Goal: Task Accomplishment & Management: Manage account settings

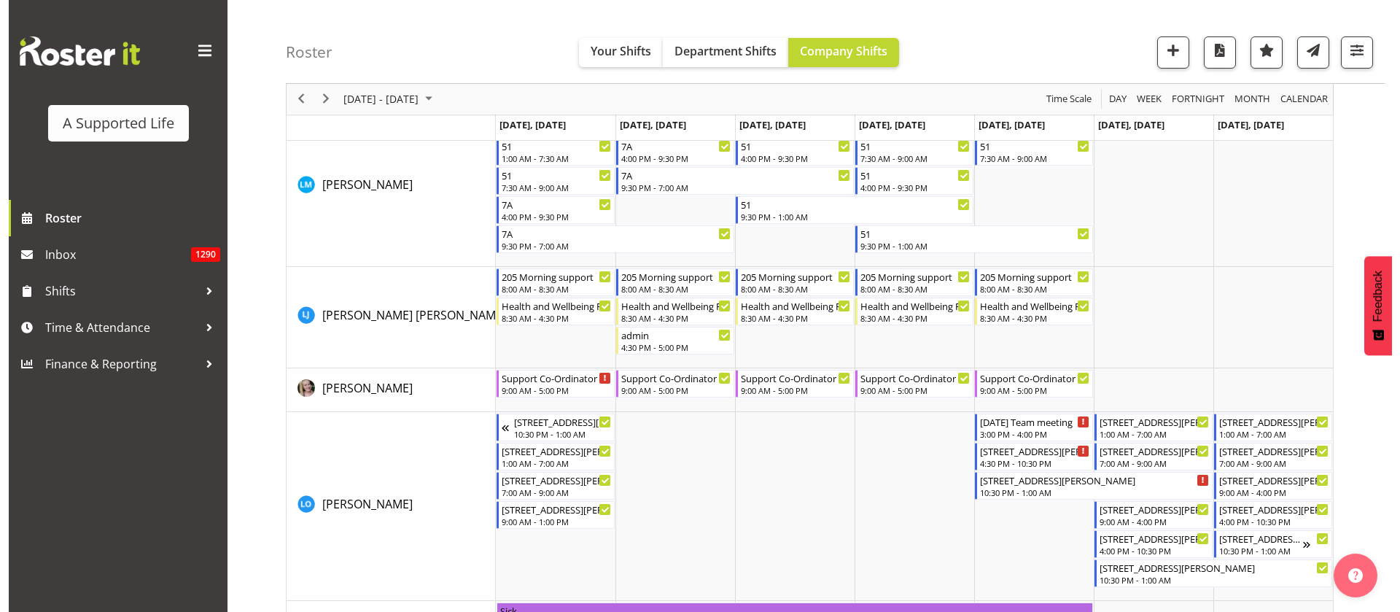
scroll to position [5025, 0]
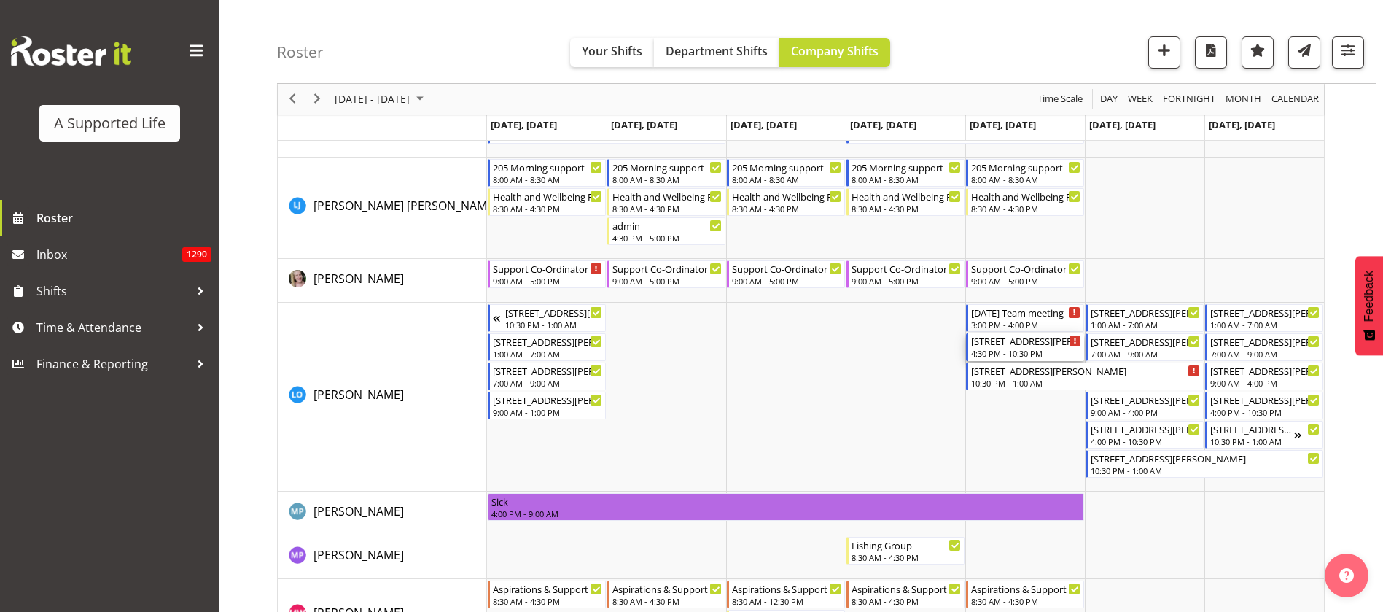
click at [1014, 351] on div "4:30 PM - 10:30 PM" at bounding box center [1026, 353] width 110 height 12
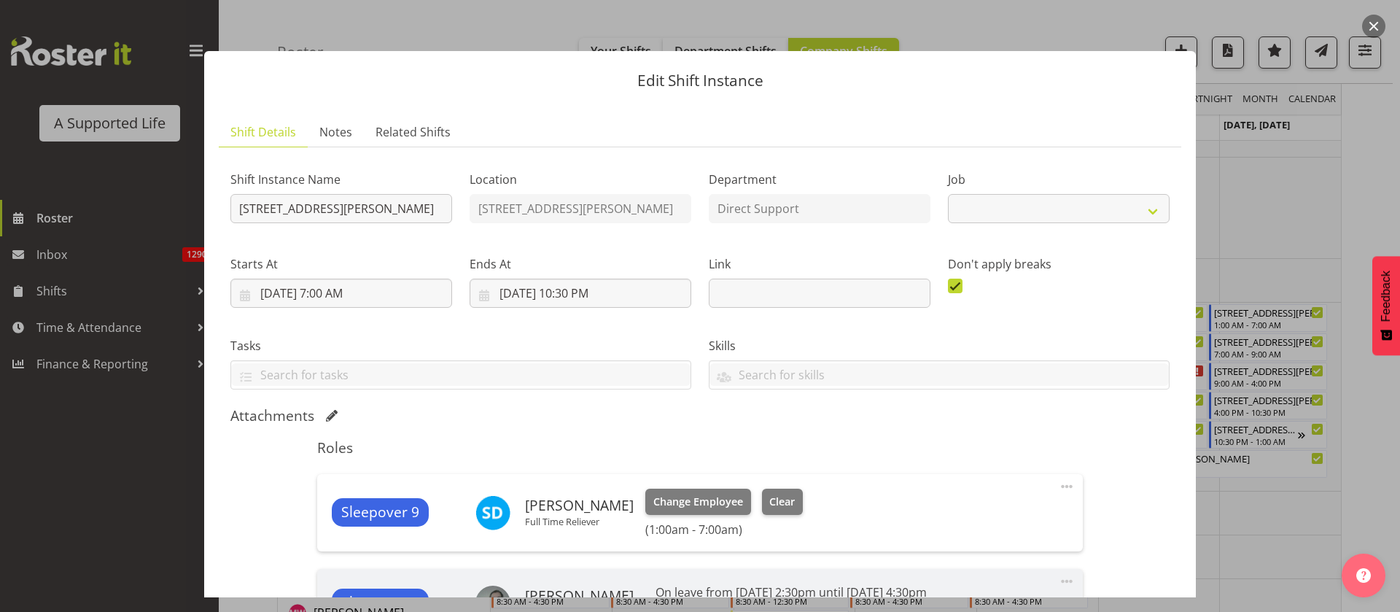
select select "4112"
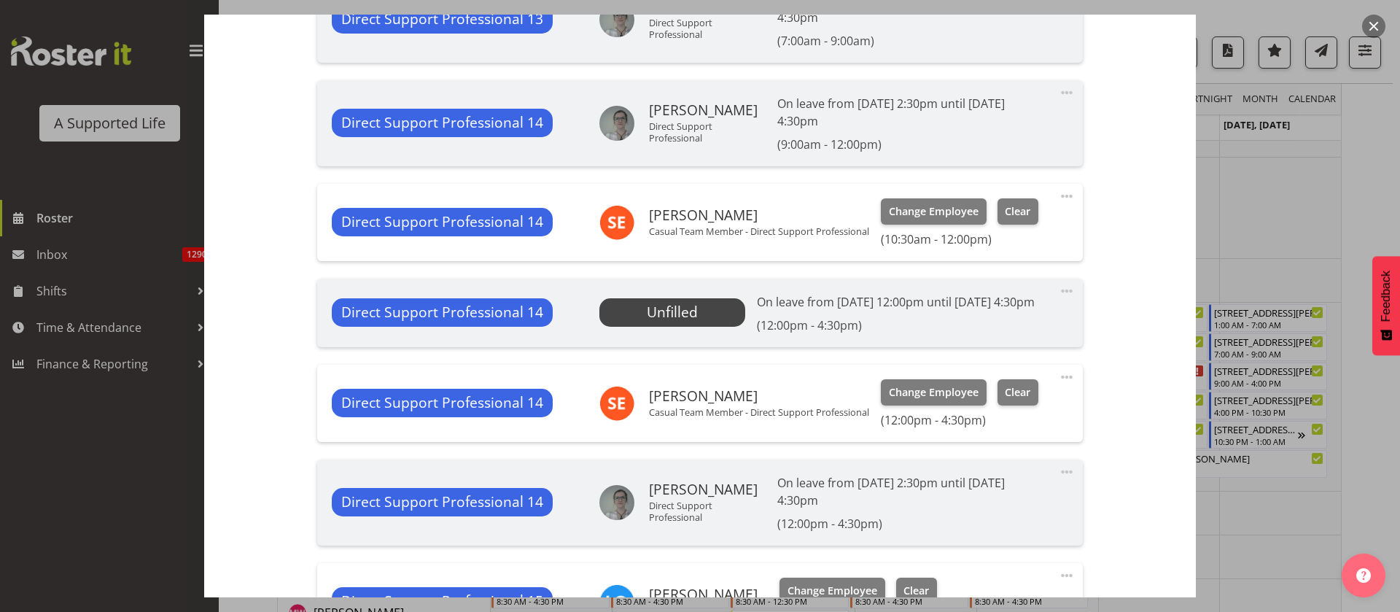
scroll to position [875, 0]
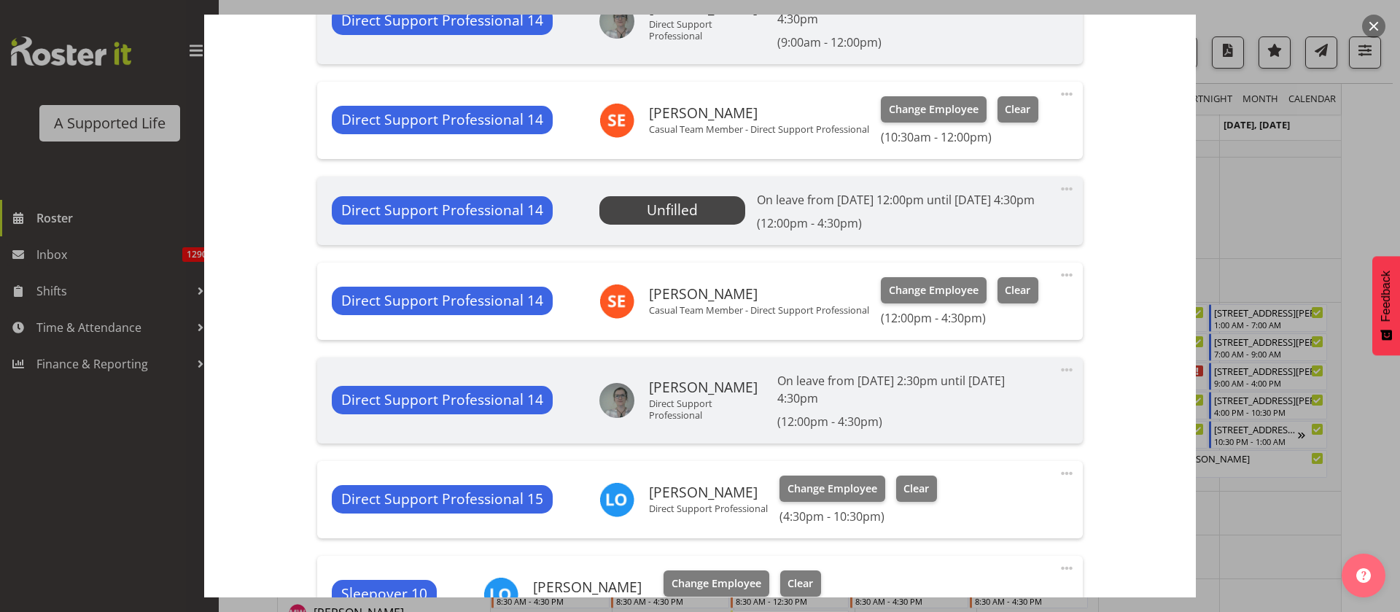
click at [1058, 482] on span at bounding box center [1066, 472] width 17 height 17
click at [998, 515] on link "Edit" at bounding box center [1005, 505] width 140 height 26
select select "7"
select select "2025"
select select "16"
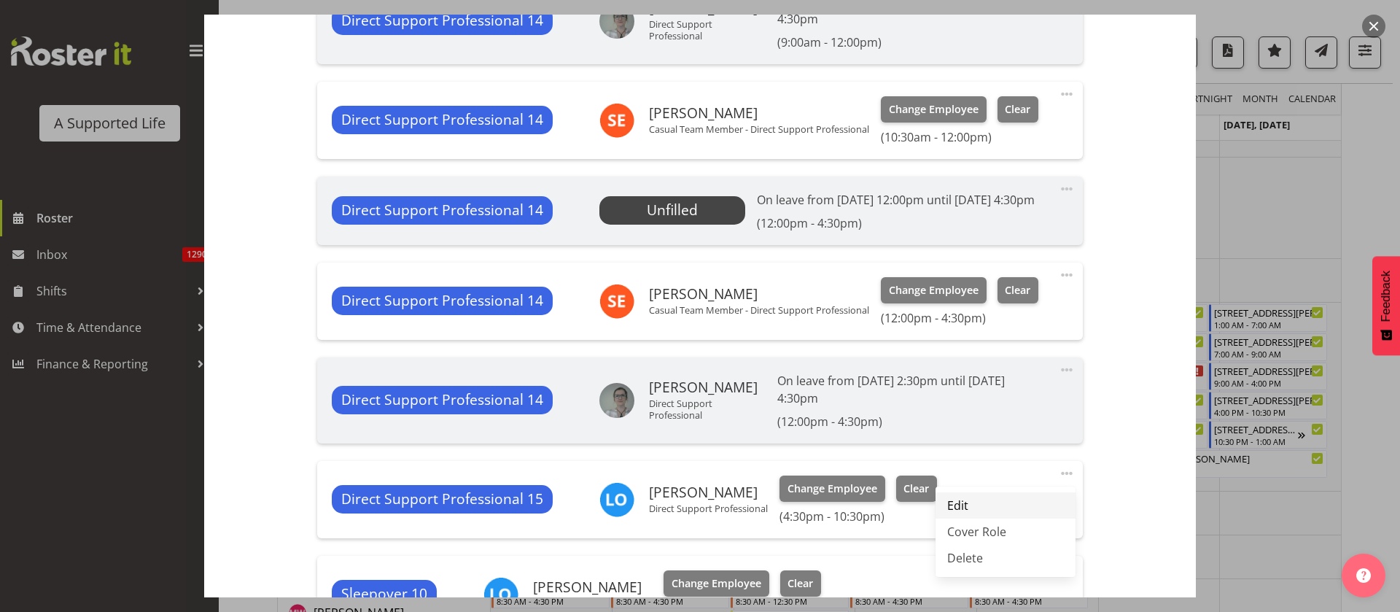
select select "30"
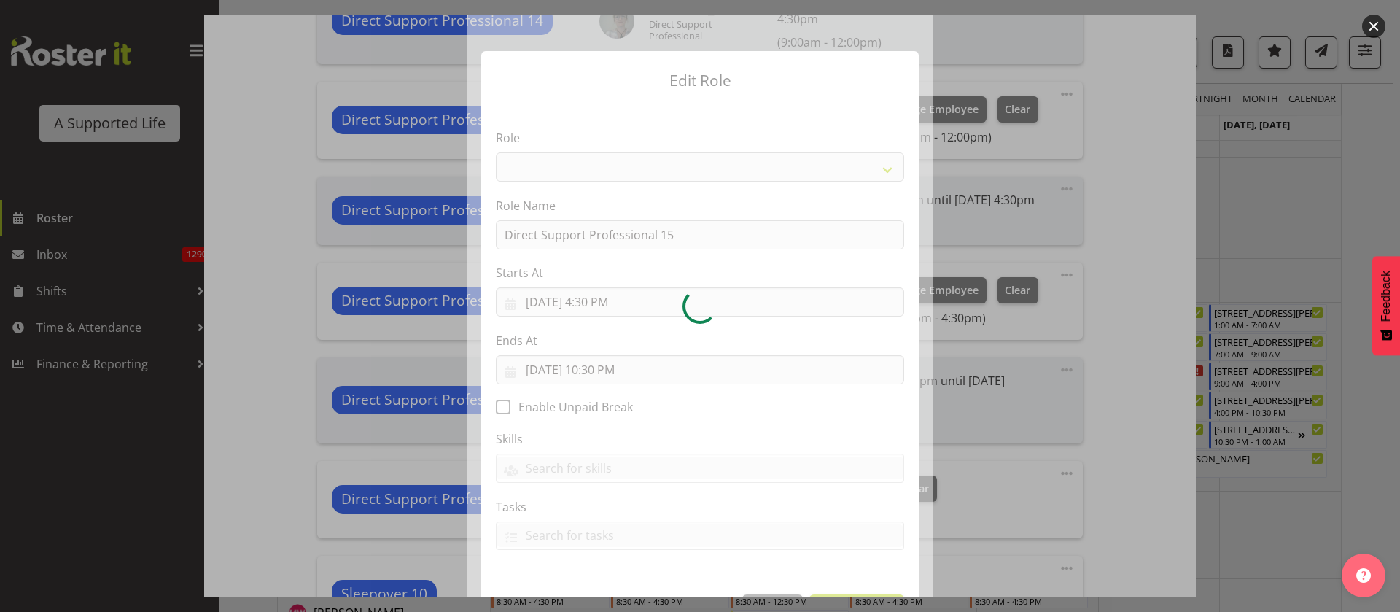
select select "519"
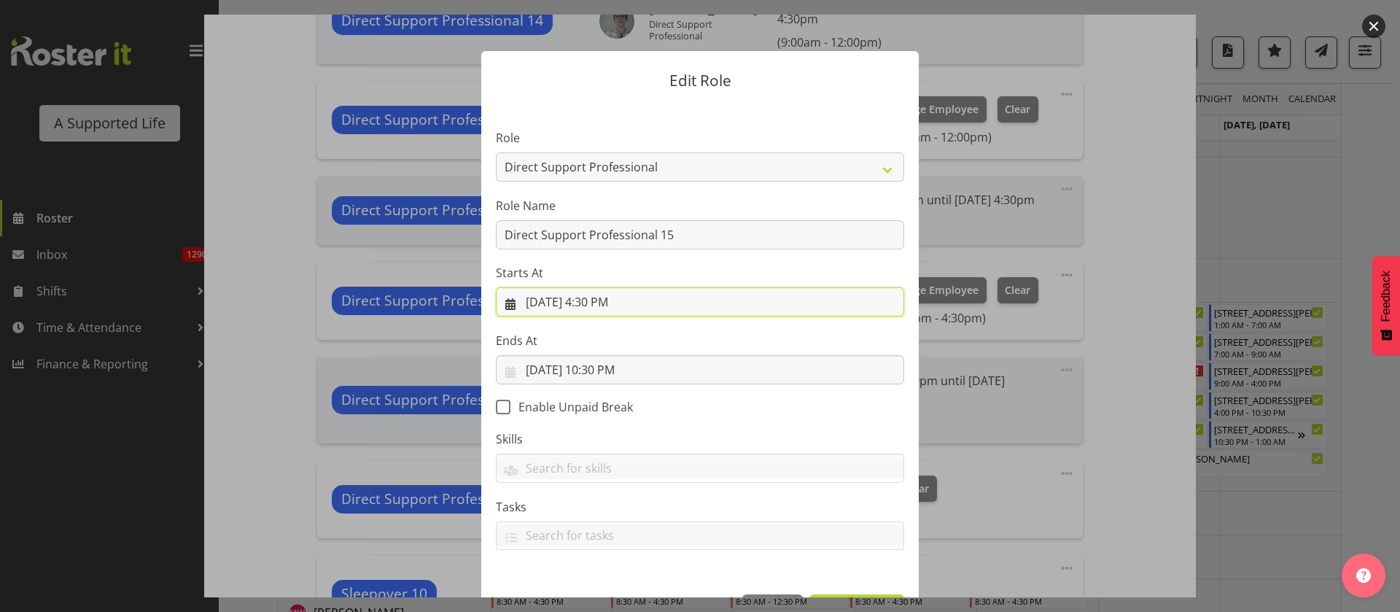
click at [584, 300] on input "[DATE] 4:30 PM" at bounding box center [700, 301] width 408 height 29
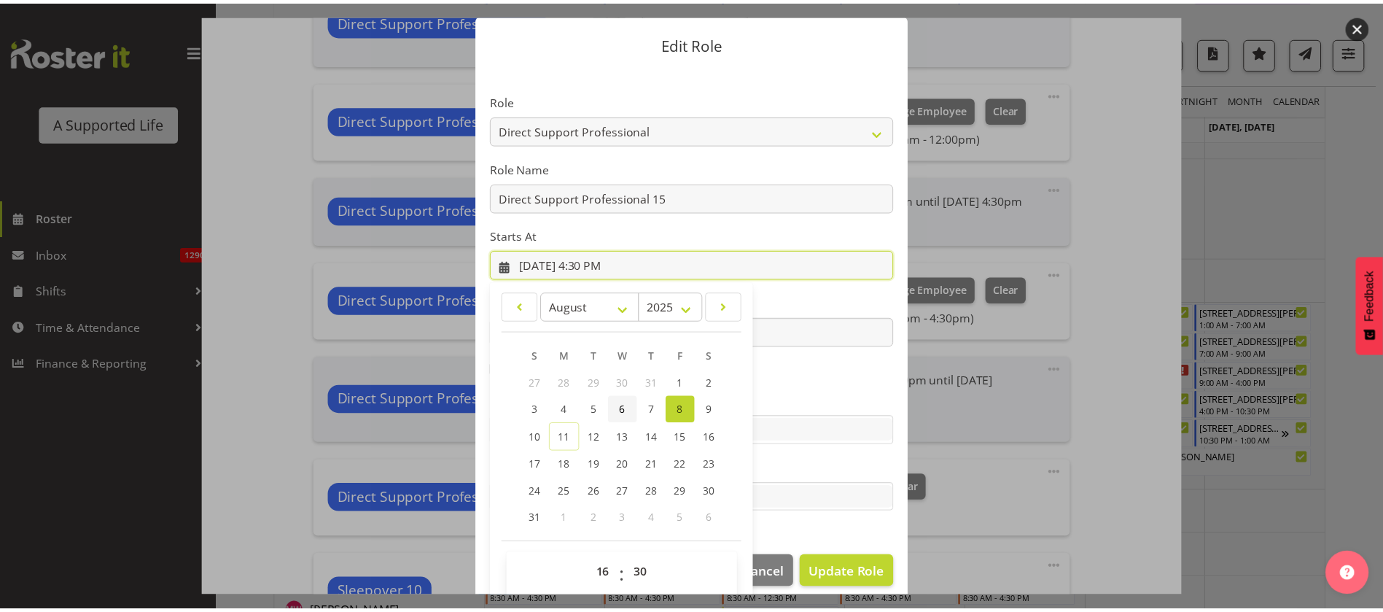
scroll to position [52, 0]
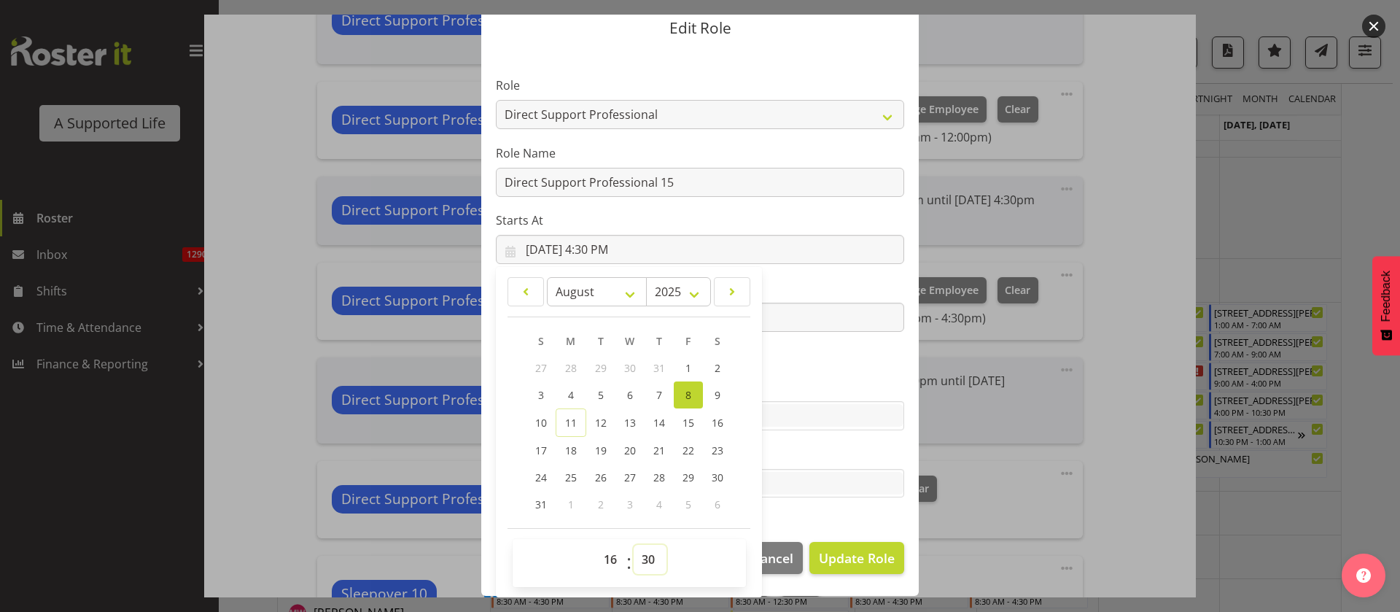
drag, startPoint x: 647, startPoint y: 560, endPoint x: 646, endPoint y: 547, distance: 13.1
click at [647, 560] on select "00 01 02 03 04 05 06 07 08 09 10 11 12 13 14 15 16 17 18 19 20 21 22 23 24 25 2…" at bounding box center [649, 559] width 33 height 29
select select "0"
click at [633, 545] on select "00 01 02 03 04 05 06 07 08 09 10 11 12 13 14 15 16 17 18 19 20 21 22 23 24 25 2…" at bounding box center [649, 559] width 33 height 29
type input "[DATE] 4:00 PM"
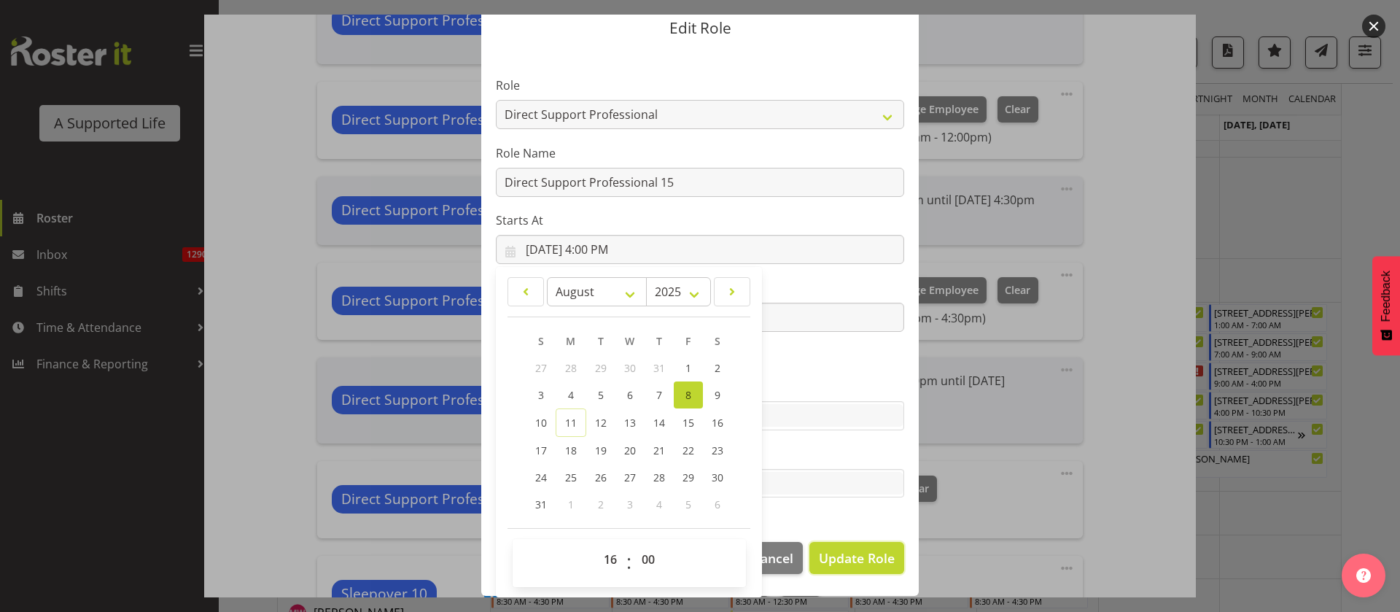
drag, startPoint x: 865, startPoint y: 560, endPoint x: 633, endPoint y: 561, distance: 231.8
click at [865, 559] on span "Update Role" at bounding box center [857, 557] width 76 height 19
select select
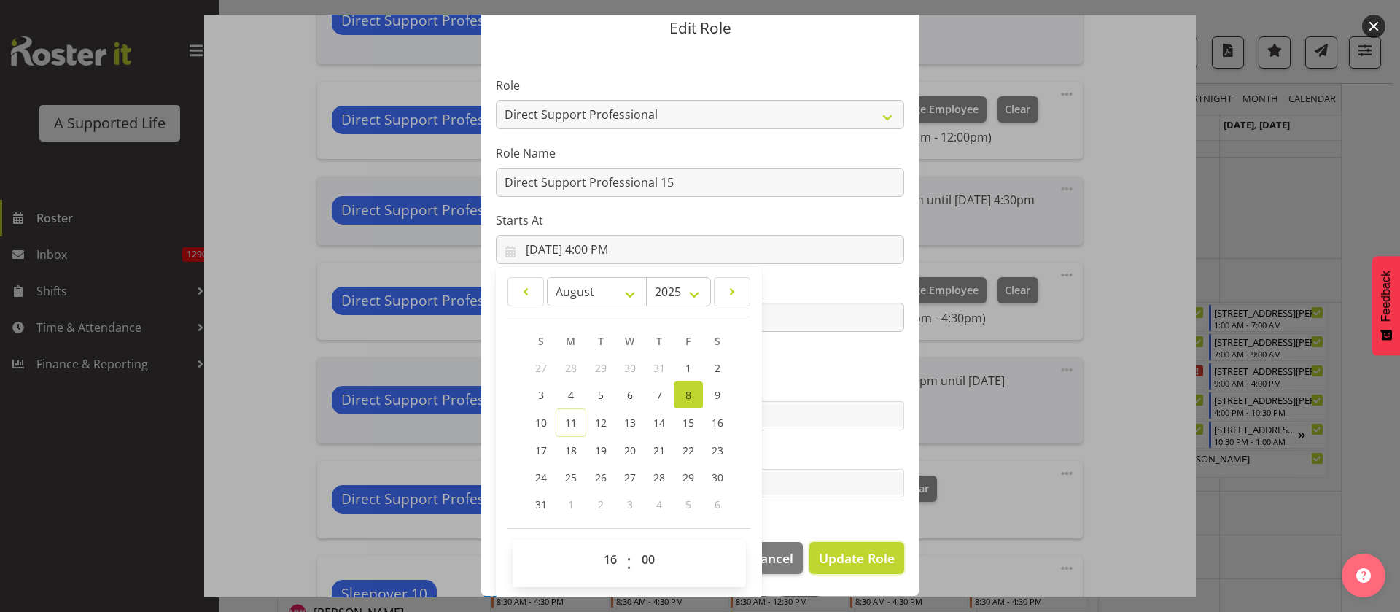
select select
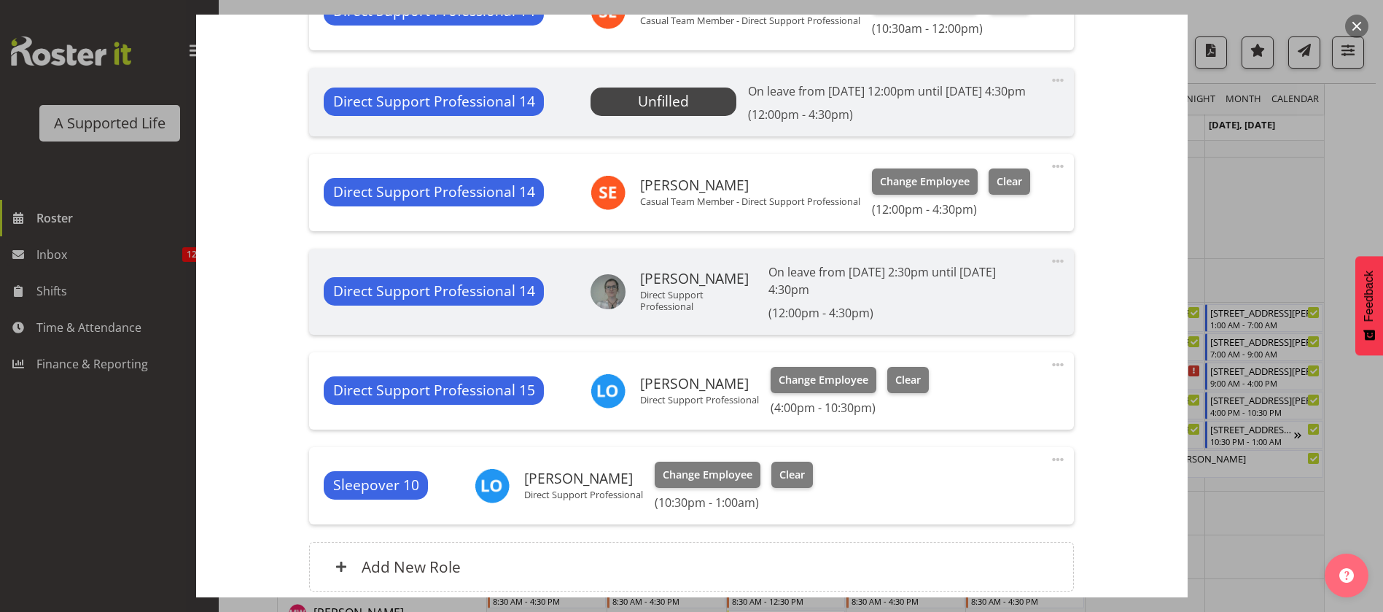
scroll to position [1127, 0]
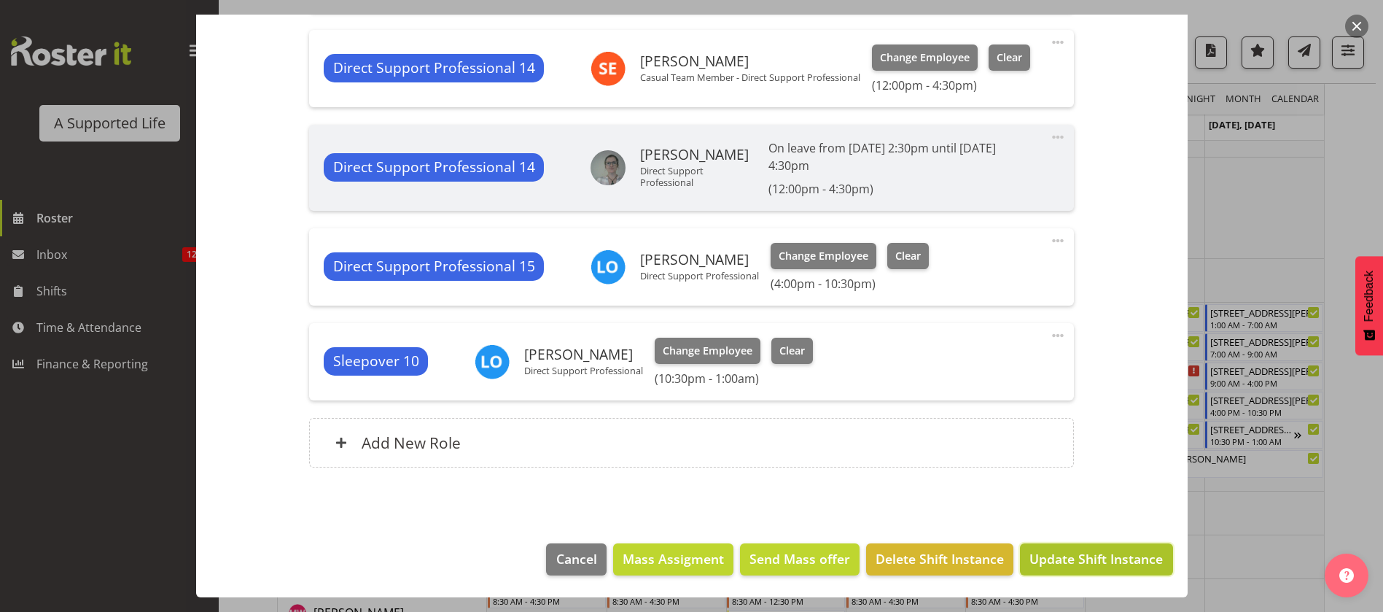
click at [1095, 555] on span "Update Shift Instance" at bounding box center [1095, 558] width 133 height 19
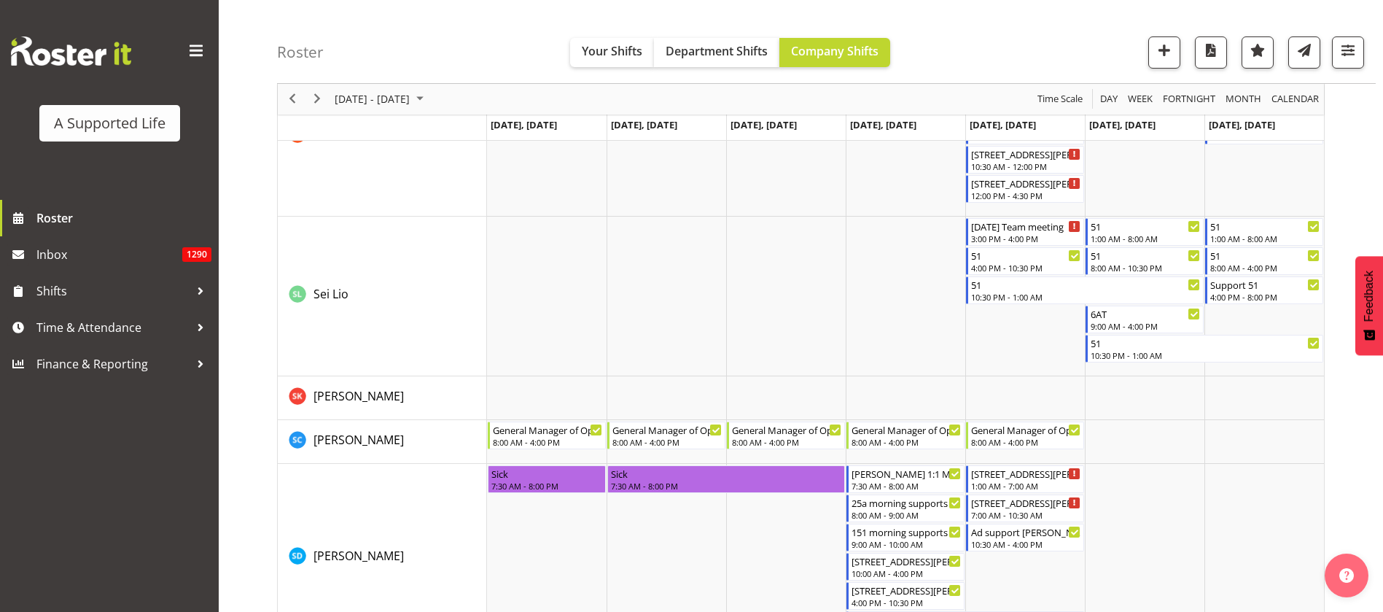
scroll to position [6943, 0]
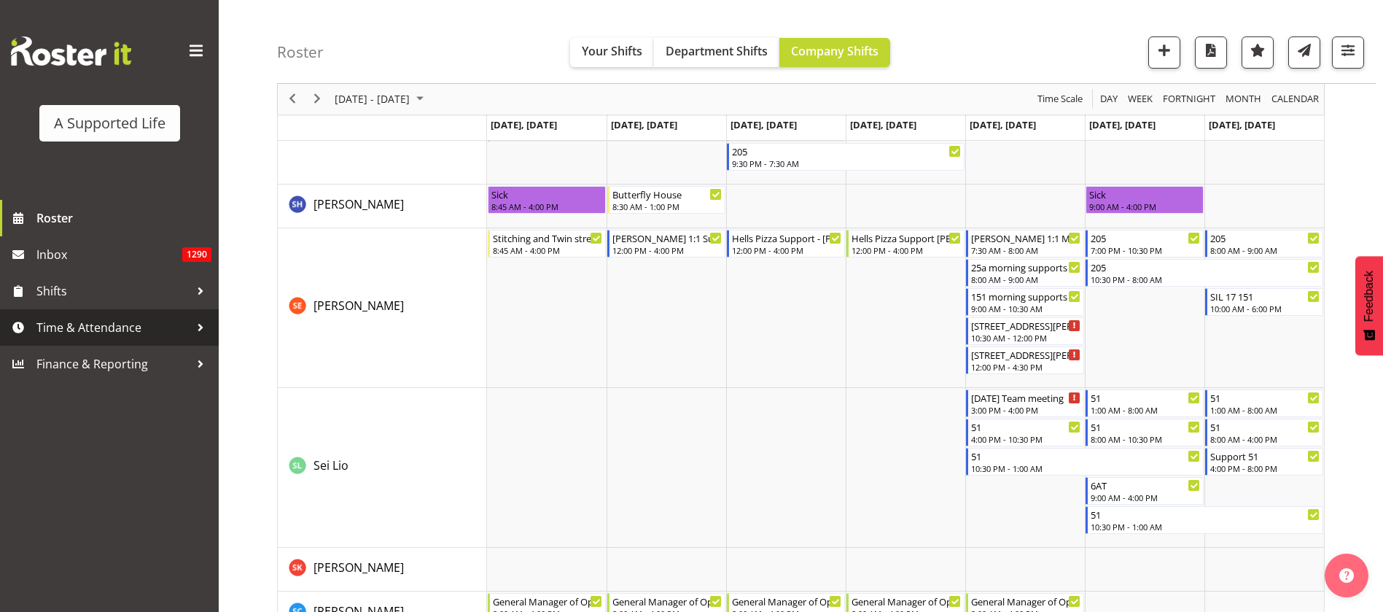
click at [124, 330] on span "Time & Attendance" at bounding box center [112, 327] width 153 height 22
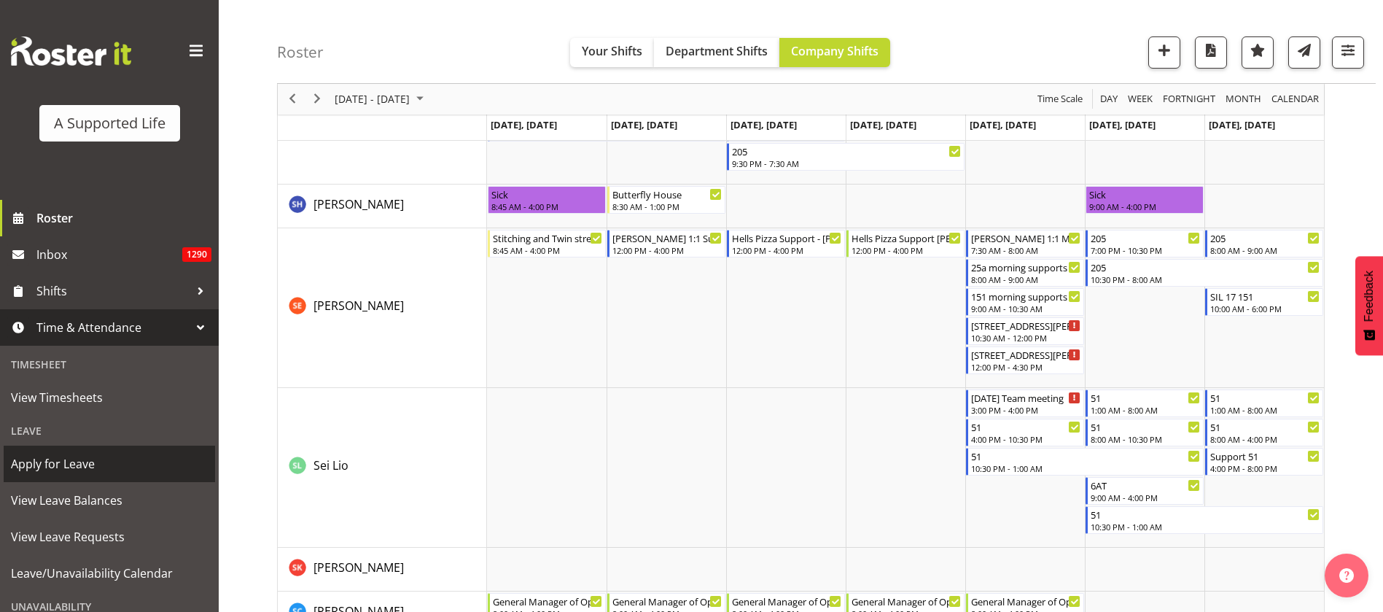
click at [55, 463] on span "Apply for Leave" at bounding box center [109, 464] width 197 height 22
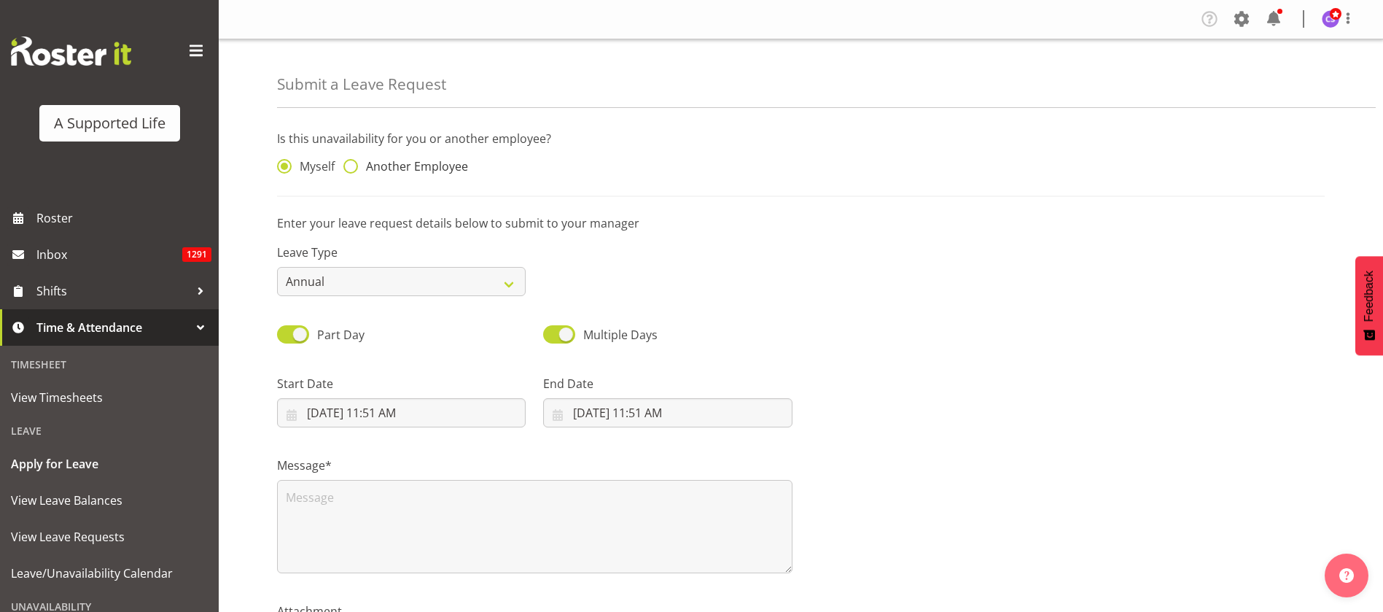
click at [355, 165] on span at bounding box center [350, 166] width 15 height 15
click at [353, 165] on input "Another Employee" at bounding box center [347, 166] width 9 height 9
radio input "true"
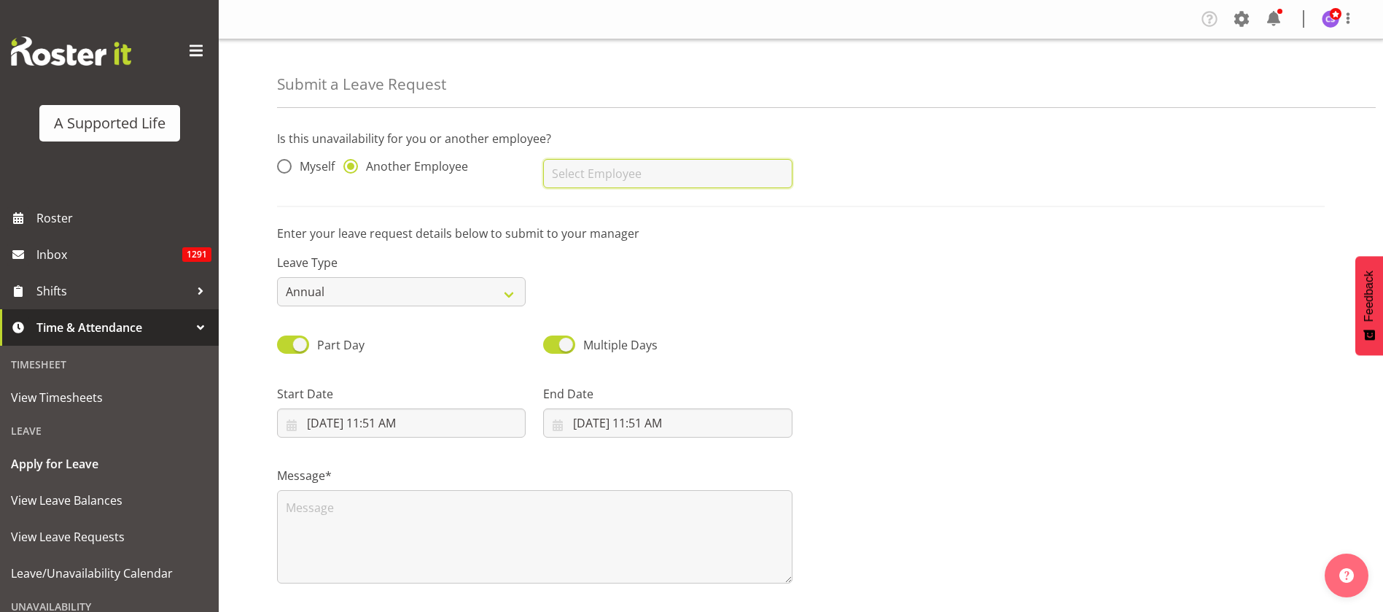
click at [604, 170] on input "text" at bounding box center [667, 173] width 249 height 29
click at [626, 207] on span "[PERSON_NAME]" at bounding box center [600, 210] width 90 height 16
type input "[PERSON_NAME]"
click at [503, 292] on select "Annual Sick Bereavement Domestic Violence Parental Jury Service Day In Lieu Oth…" at bounding box center [401, 291] width 249 height 29
click at [277, 277] on select "Annual Sick Bereavement Domestic Violence Parental Jury Service Day In Lieu Oth…" at bounding box center [401, 291] width 249 height 29
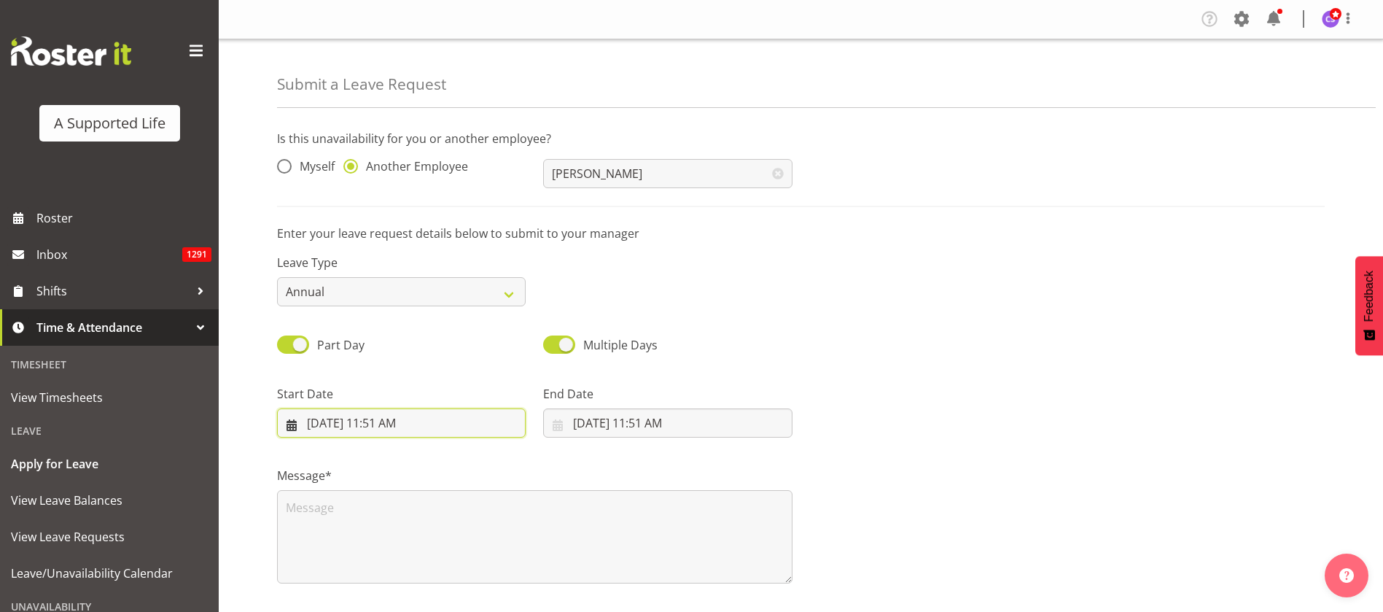
click at [432, 416] on input "8/11/2025, 11:51 AM" at bounding box center [401, 422] width 249 height 29
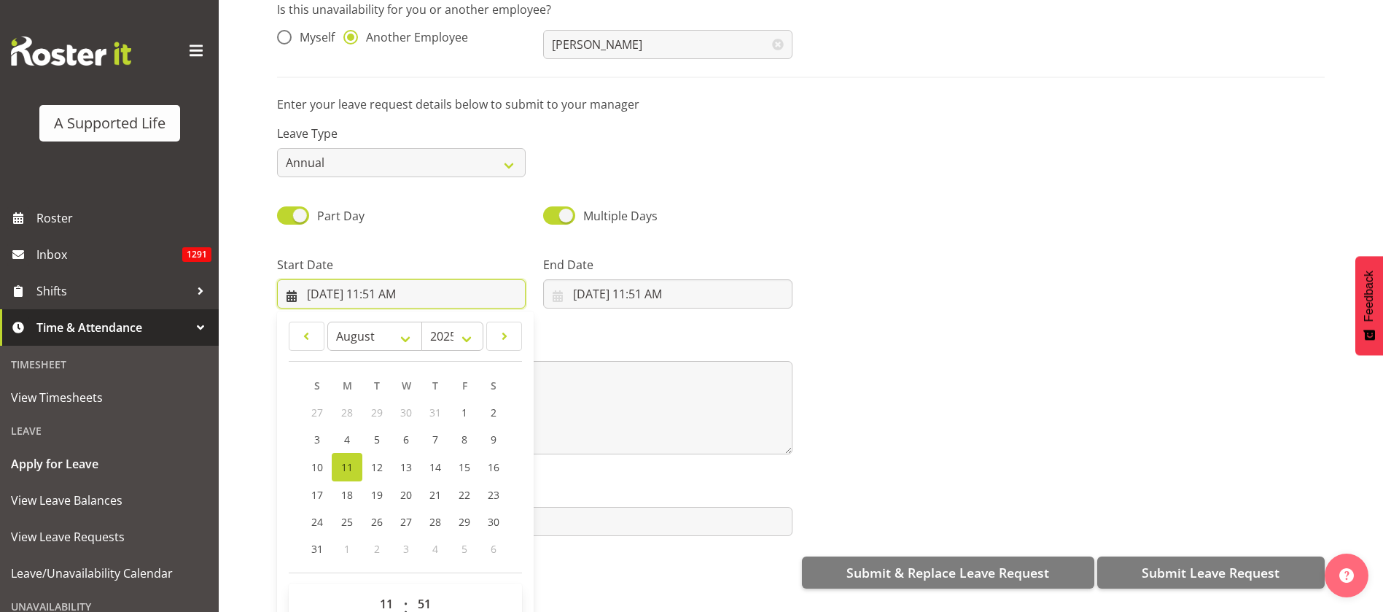
scroll to position [133, 0]
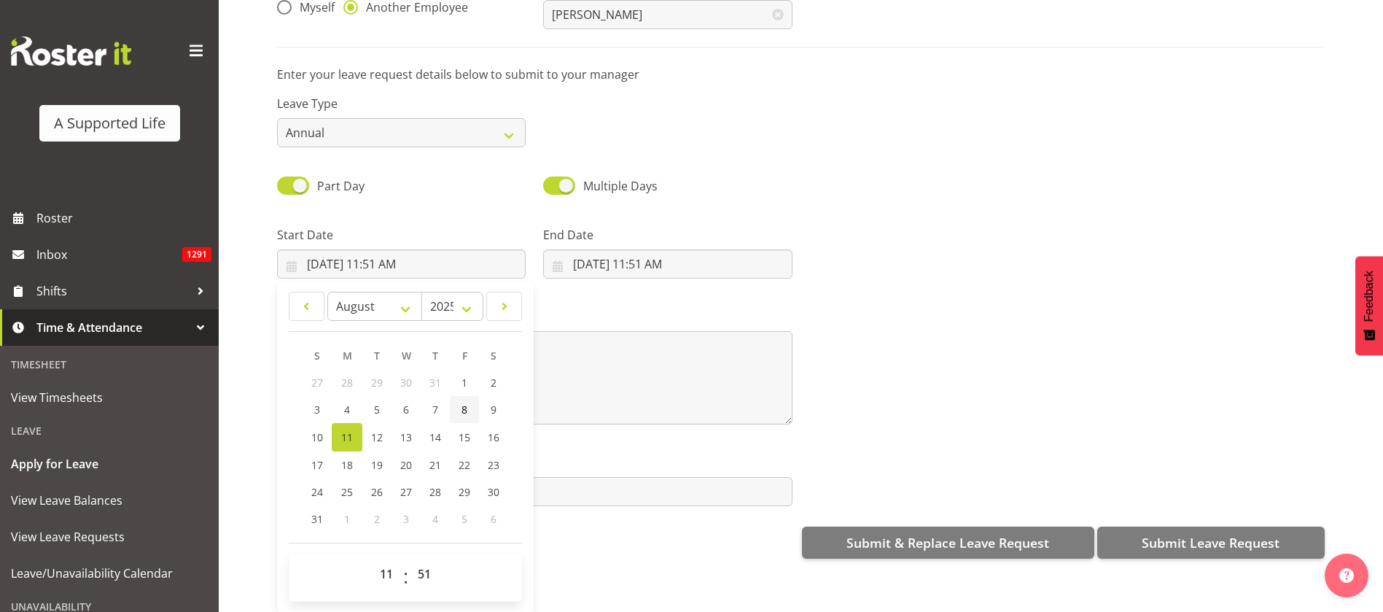
click at [466, 402] on span "8" at bounding box center [464, 409] width 6 height 14
type input "8/8/2025, 11:51 AM"
click at [376, 559] on select "00 01 02 03 04 05 06 07 08 09 10 11 12 13 14 15 16 17 18 19 20 21 22 23" at bounding box center [388, 573] width 33 height 29
select select "15"
click at [372, 559] on select "00 01 02 03 04 05 06 07 08 09 10 11 12 13 14 15 16 17 18 19 20 21 22 23" at bounding box center [388, 573] width 33 height 29
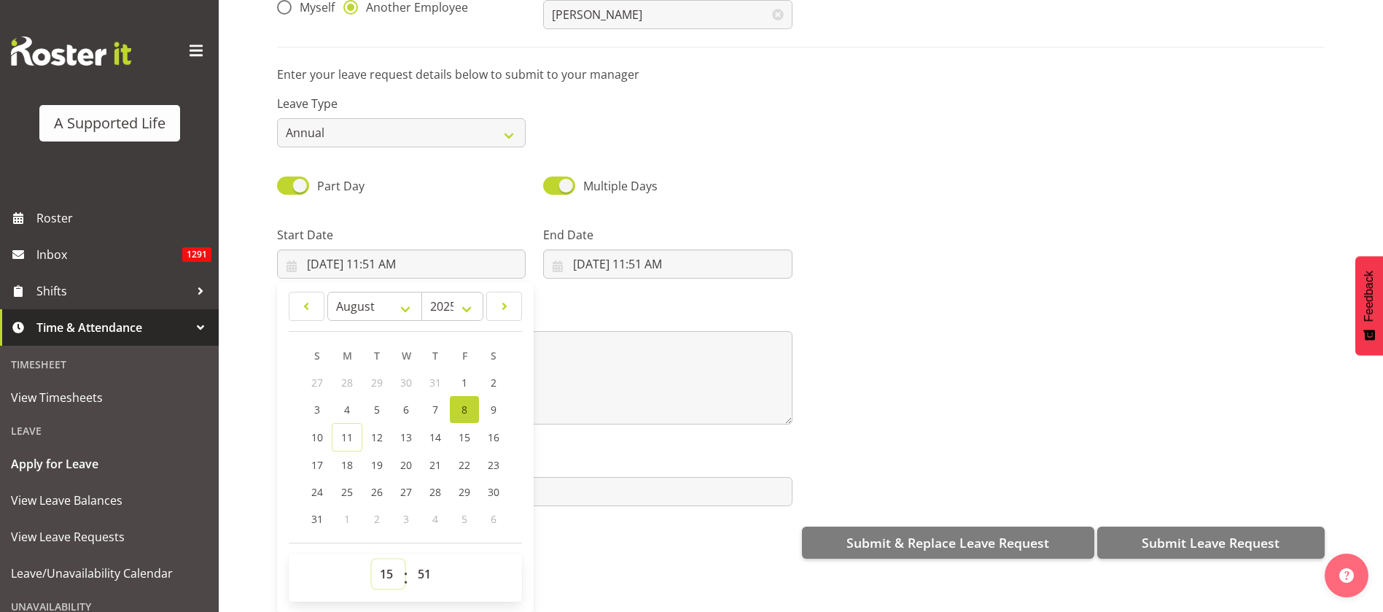
type input "8/8/2025, 3:51 PM"
click at [423, 559] on select "00 01 02 03 04 05 06 07 08 09 10 11 12 13 14 15 16 17 18 19 20 21 22 23 24 25 2…" at bounding box center [426, 573] width 33 height 29
select select "0"
click at [410, 559] on select "00 01 02 03 04 05 06 07 08 09 10 11 12 13 14 15 16 17 18 19 20 21 22 23 24 25 2…" at bounding box center [426, 573] width 33 height 29
type input "8/8/2025, 3:00 PM"
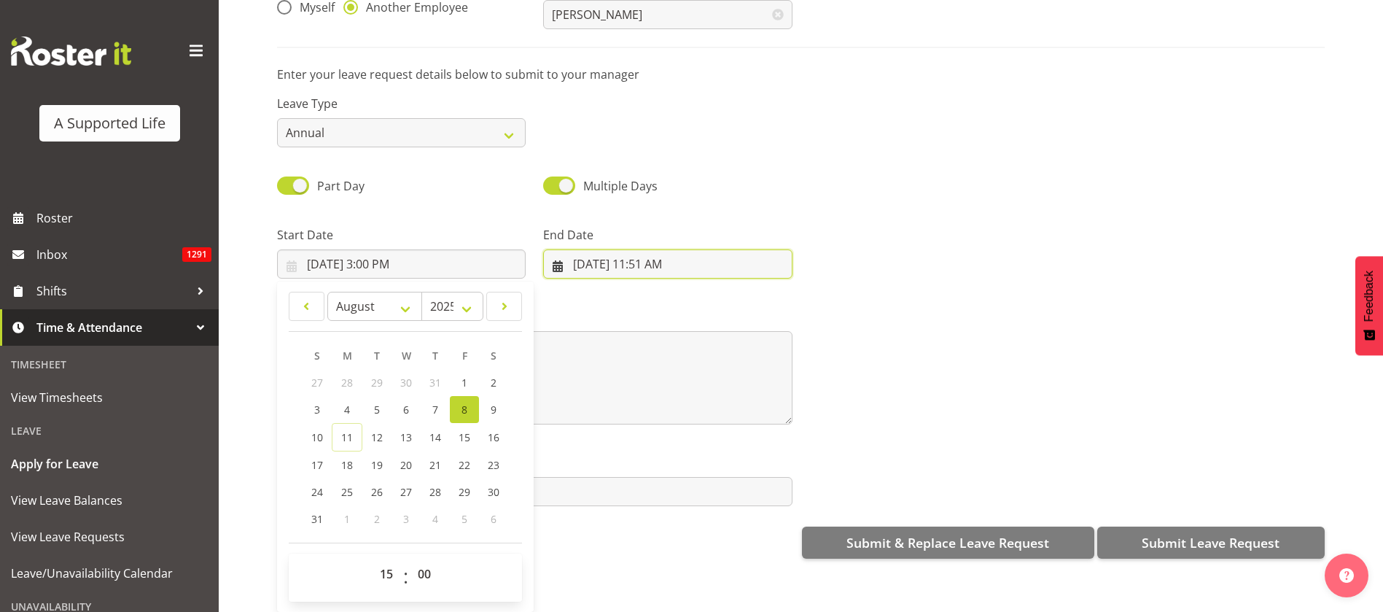
click at [627, 249] on input "8/11/2025, 11:51 AM" at bounding box center [667, 263] width 249 height 29
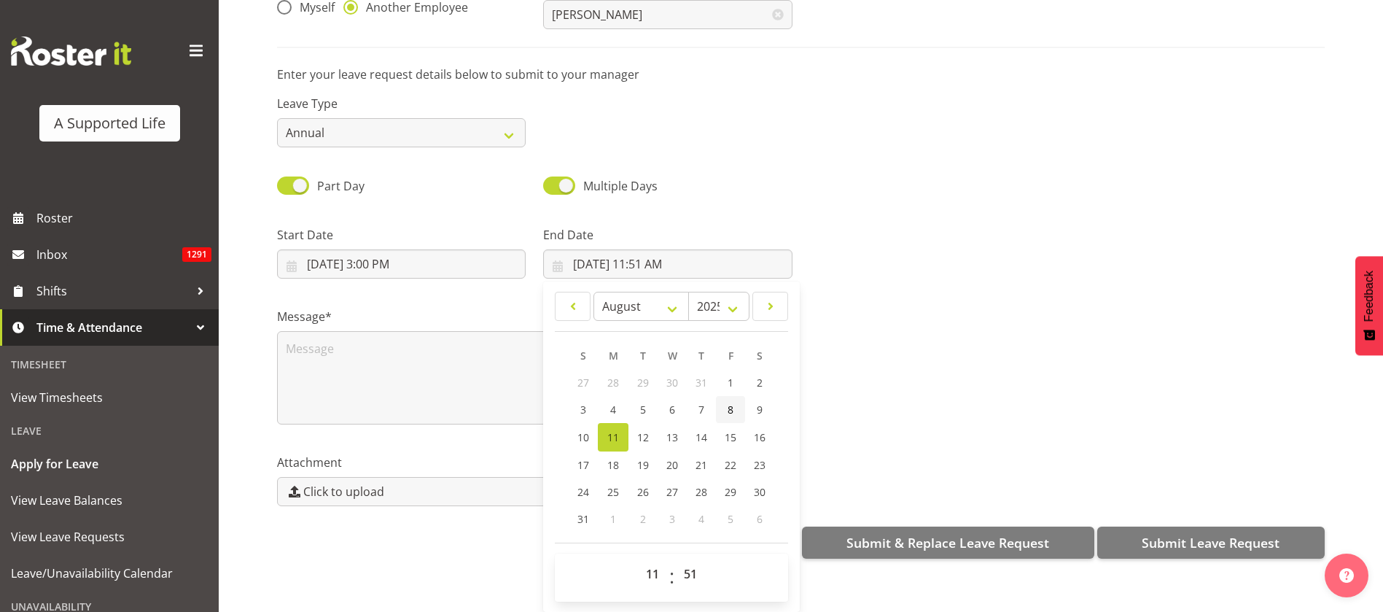
click at [730, 396] on link "8" at bounding box center [730, 409] width 29 height 27
type input "8/8/2025, 11:51 AM"
click at [646, 559] on select "00 01 02 03 04 05 06 07 08 09 10 11 12 13 14 15 16 17 18 19 20 21 22 23" at bounding box center [654, 573] width 33 height 29
select select "16"
click at [638, 559] on select "00 01 02 03 04 05 06 07 08 09 10 11 12 13 14 15 16 17 18 19 20 21 22 23" at bounding box center [654, 573] width 33 height 29
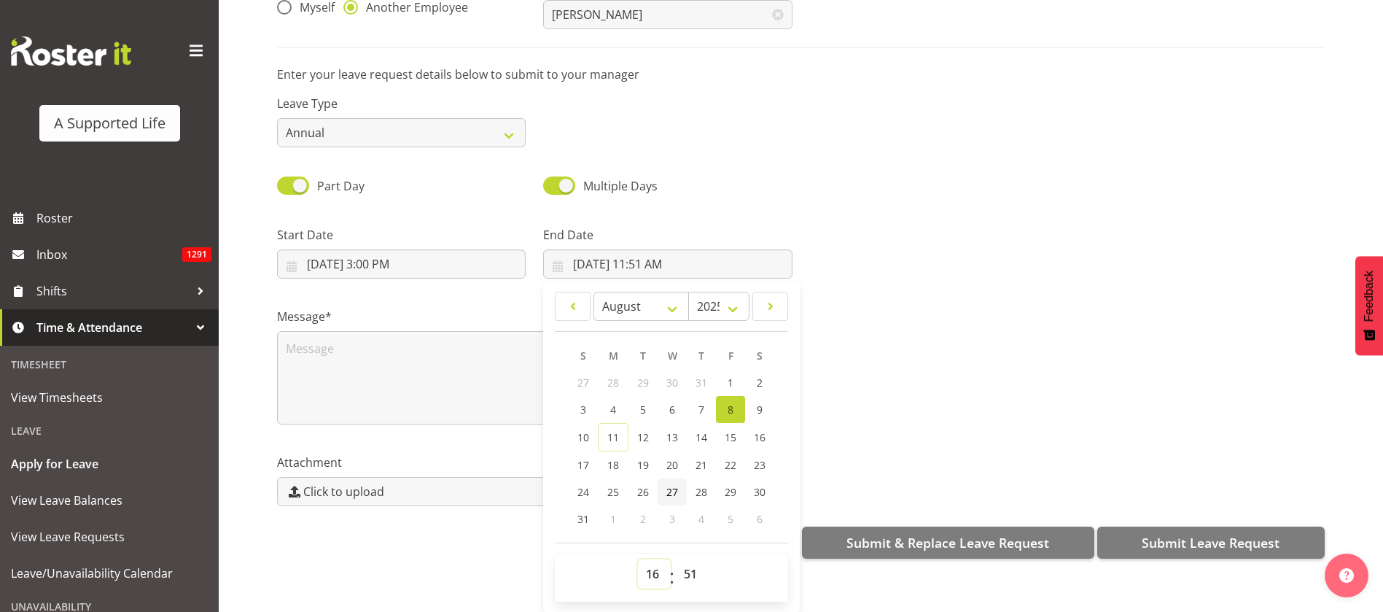
type input "8/8/2025, 4:51 PM"
click at [691, 559] on select "00 01 02 03 04 05 06 07 08 09 10 11 12 13 14 15 16 17 18 19 20 21 22 23 24 25 2…" at bounding box center [692, 573] width 33 height 29
select select "0"
click at [676, 559] on select "00 01 02 03 04 05 06 07 08 09 10 11 12 13 14 15 16 17 18 19 20 21 22 23 24 25 2…" at bounding box center [692, 573] width 33 height 29
type input "[DATE] 4:00 PM"
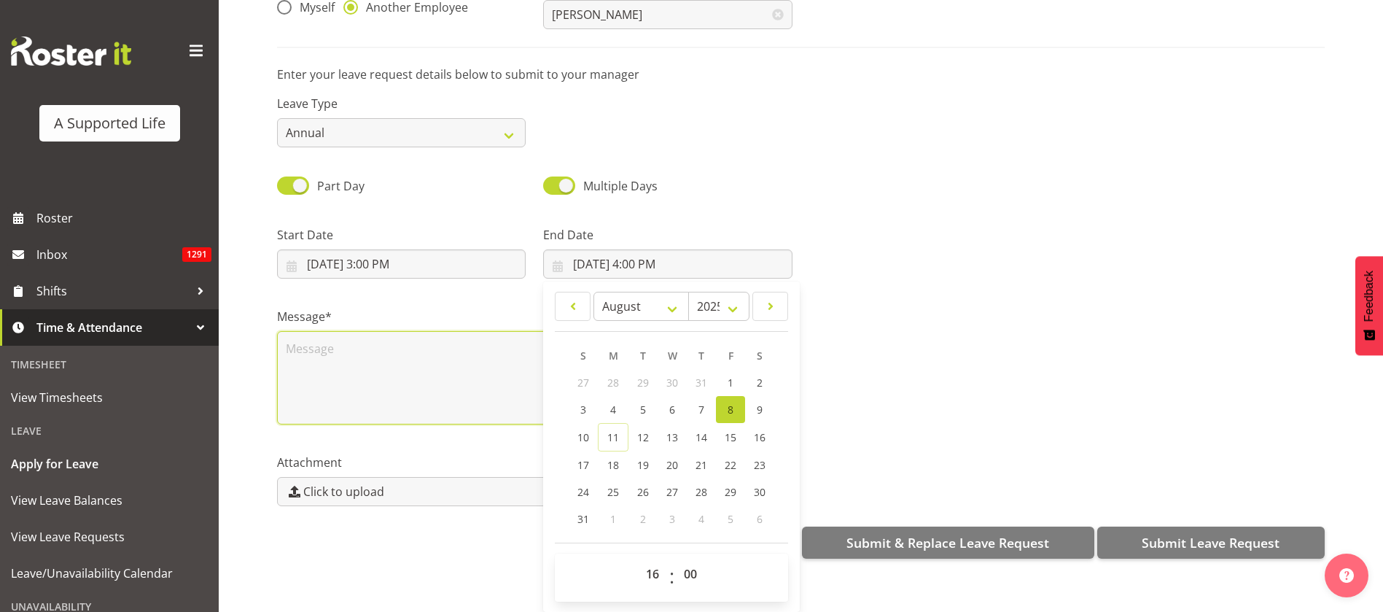
click at [372, 331] on textarea at bounding box center [534, 377] width 515 height 93
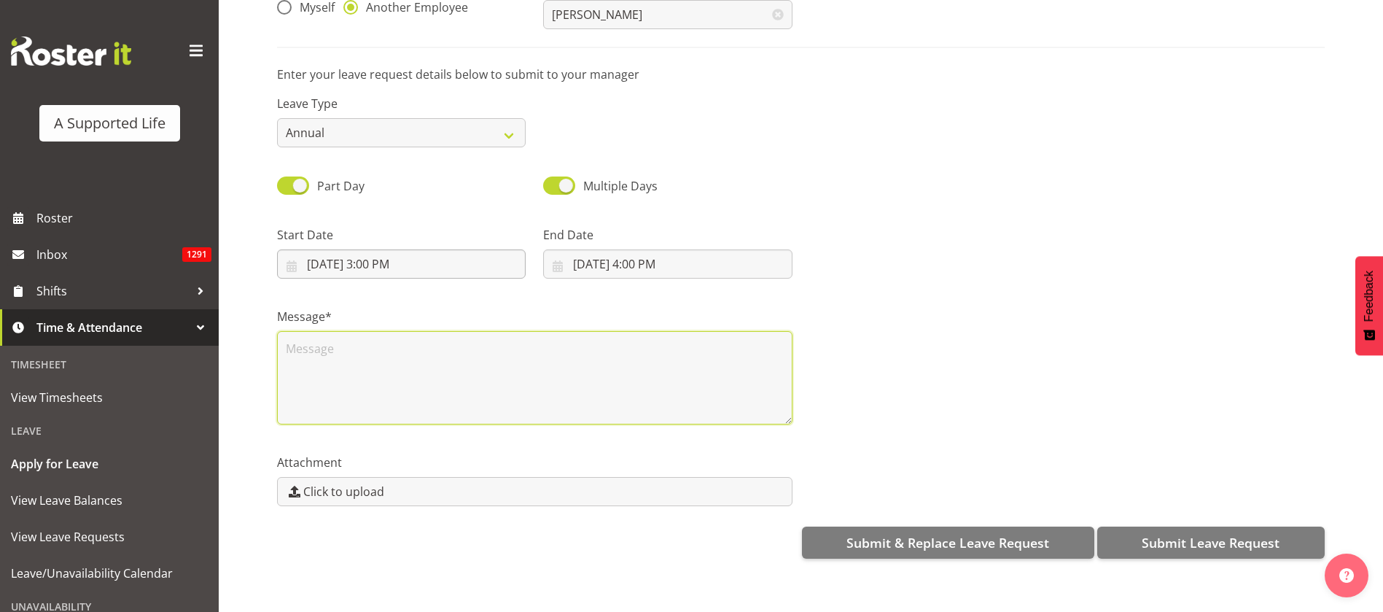
scroll to position [0, 0]
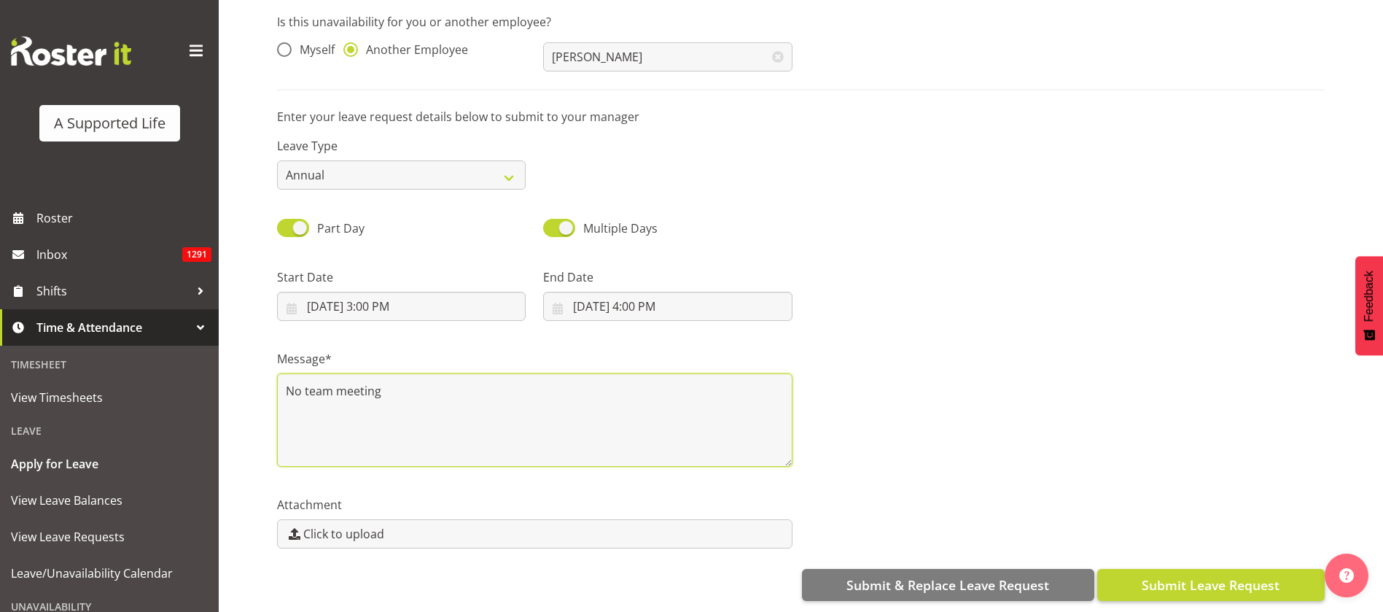
type textarea "No team meeting"
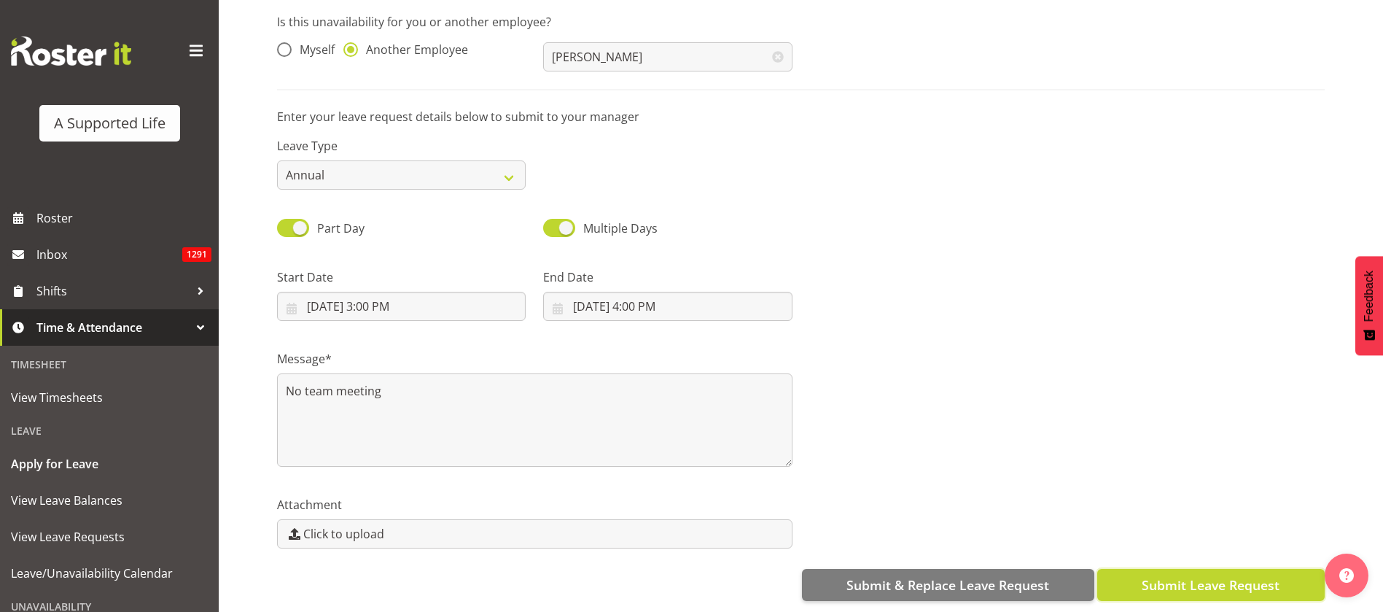
click at [1183, 575] on span "Submit Leave Request" at bounding box center [1211, 584] width 138 height 19
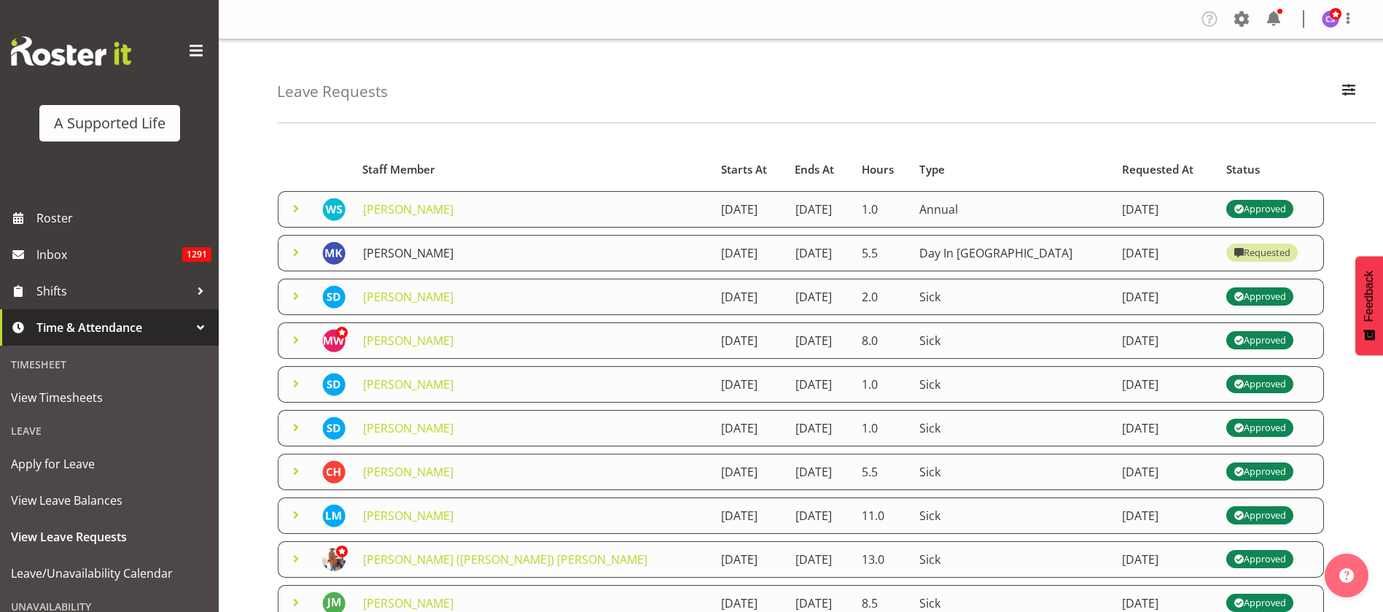
click at [424, 249] on link "[PERSON_NAME]" at bounding box center [408, 253] width 90 height 16
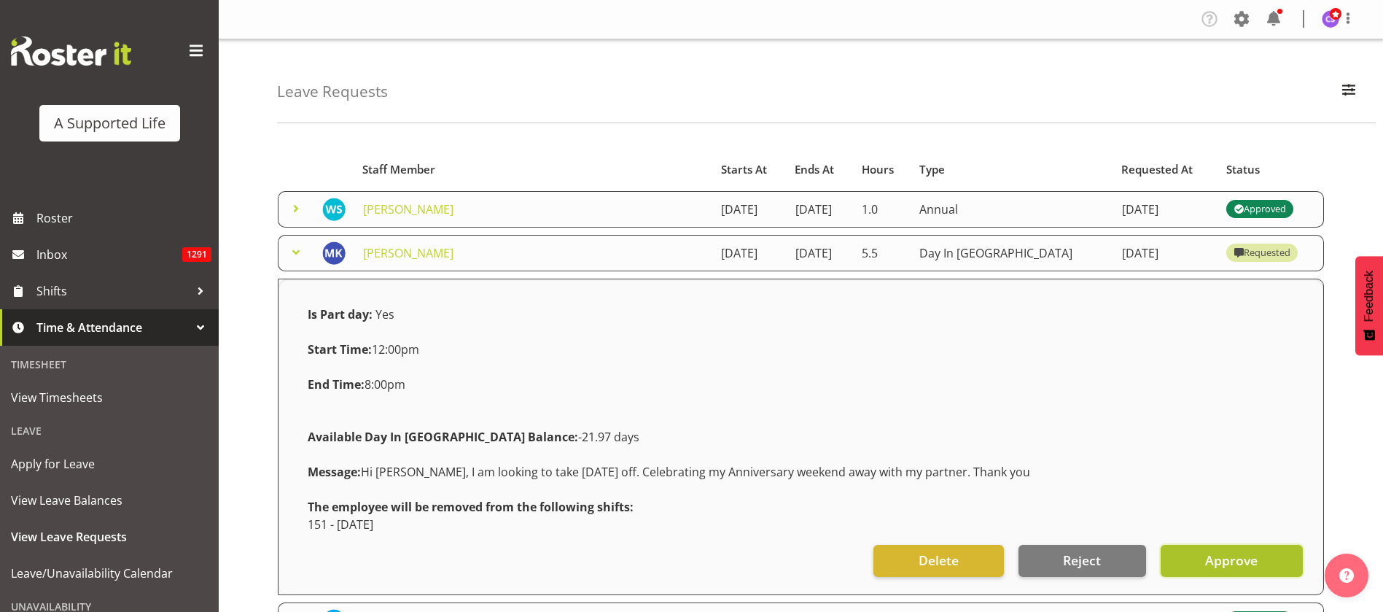
click at [1241, 565] on span "Approve" at bounding box center [1231, 559] width 52 height 19
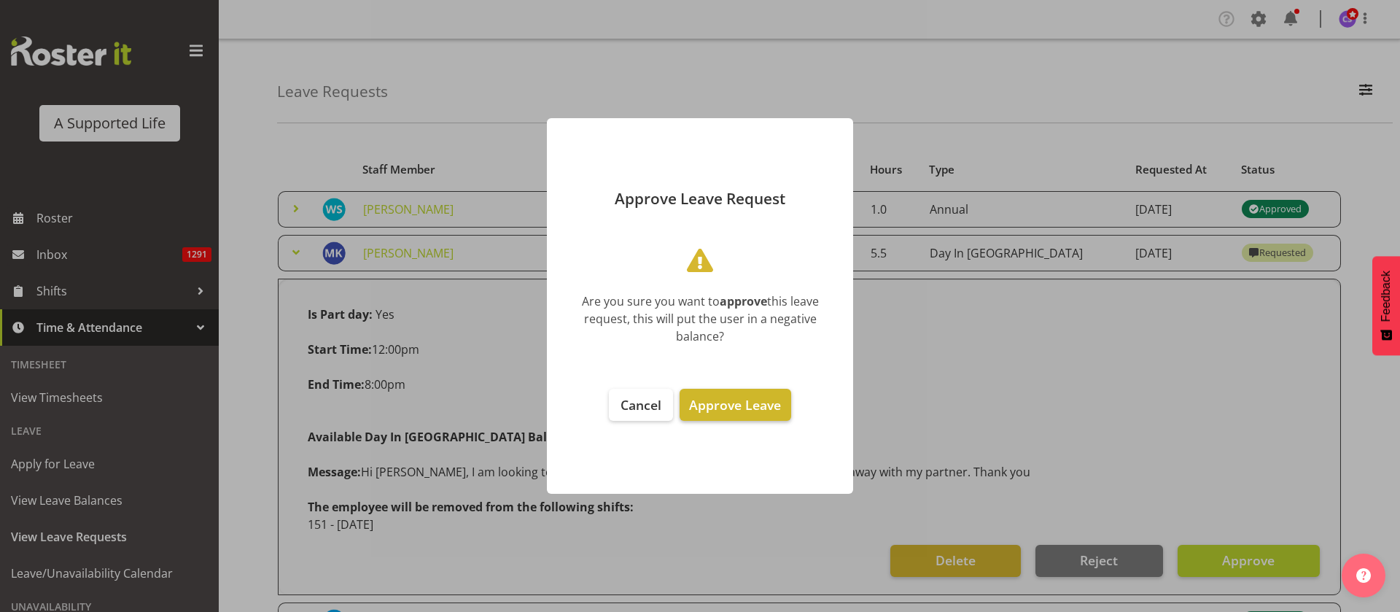
click at [751, 398] on span "Approve Leave" at bounding box center [735, 404] width 92 height 17
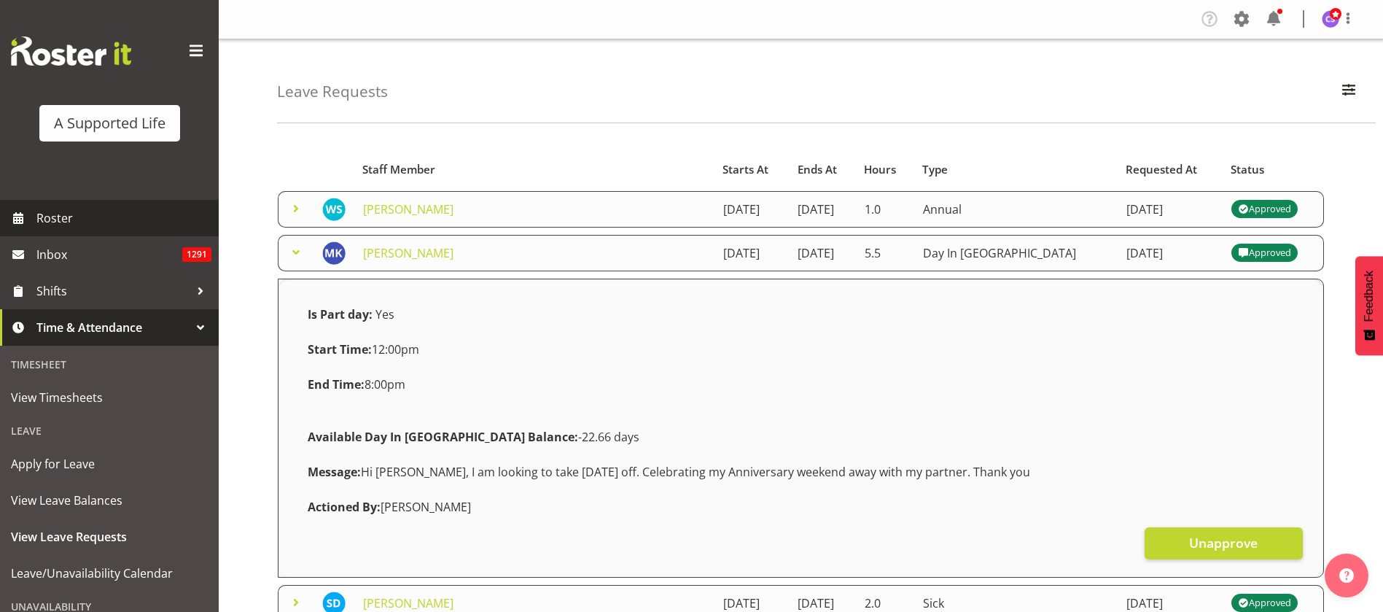
click at [61, 223] on span "Roster" at bounding box center [123, 218] width 175 height 22
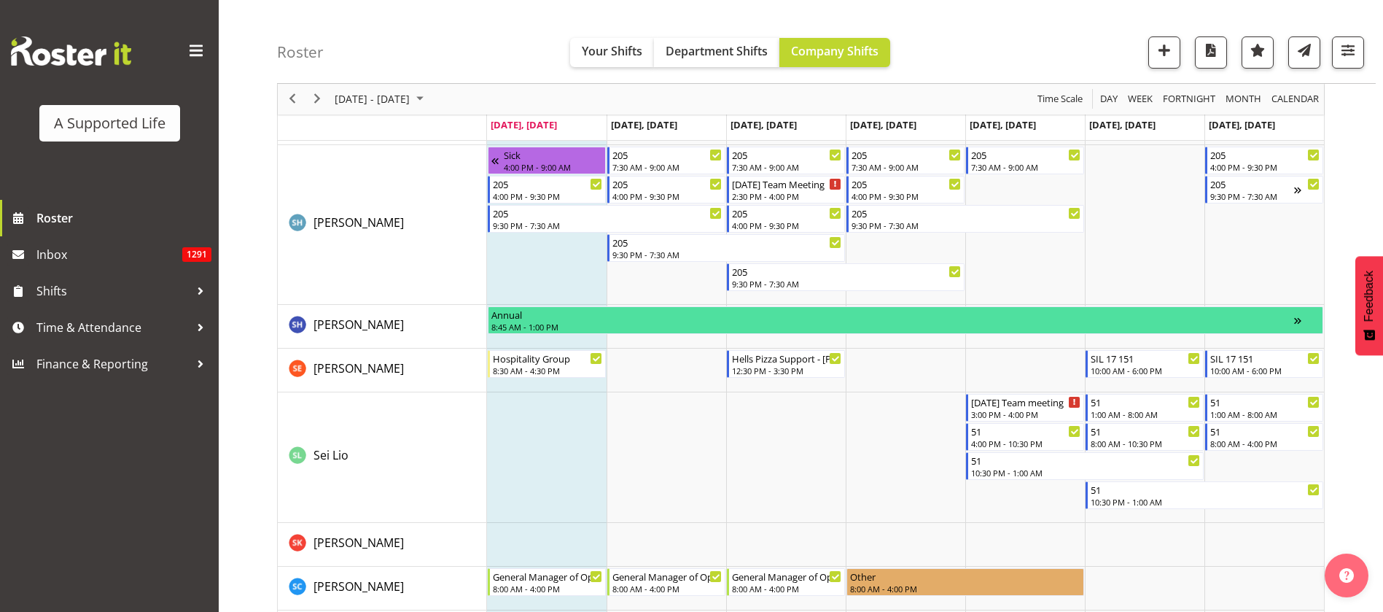
scroll to position [7955, 0]
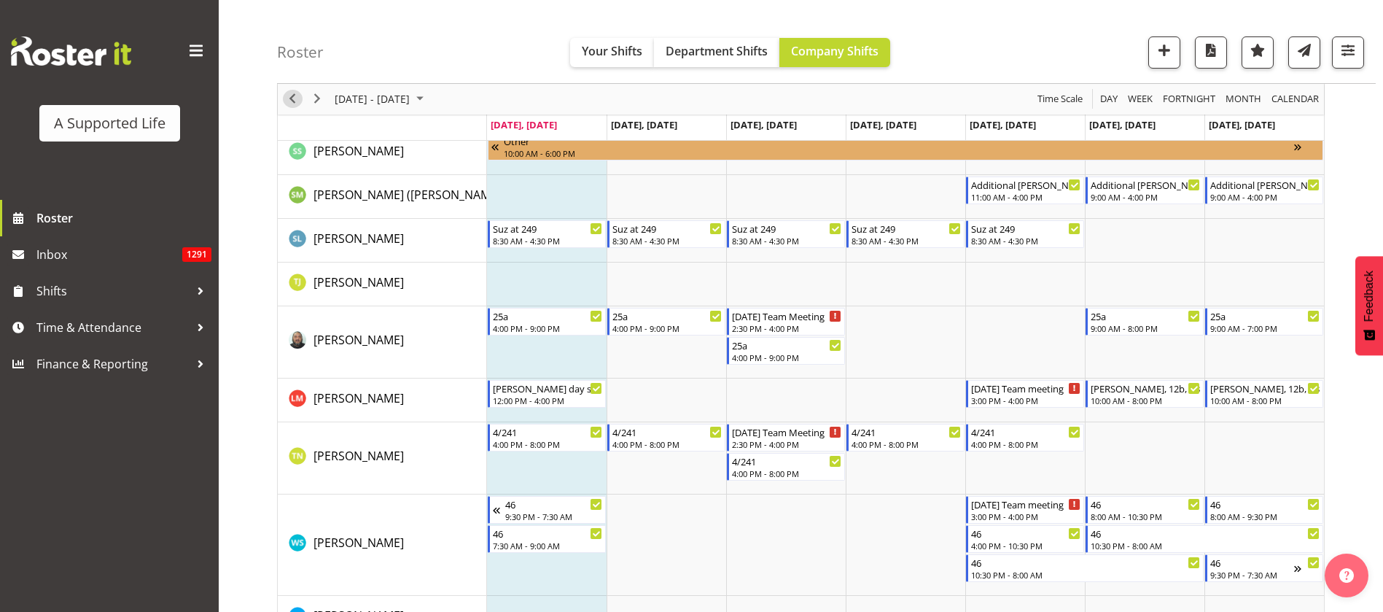
click at [290, 92] on span "Previous" at bounding box center [292, 99] width 17 height 18
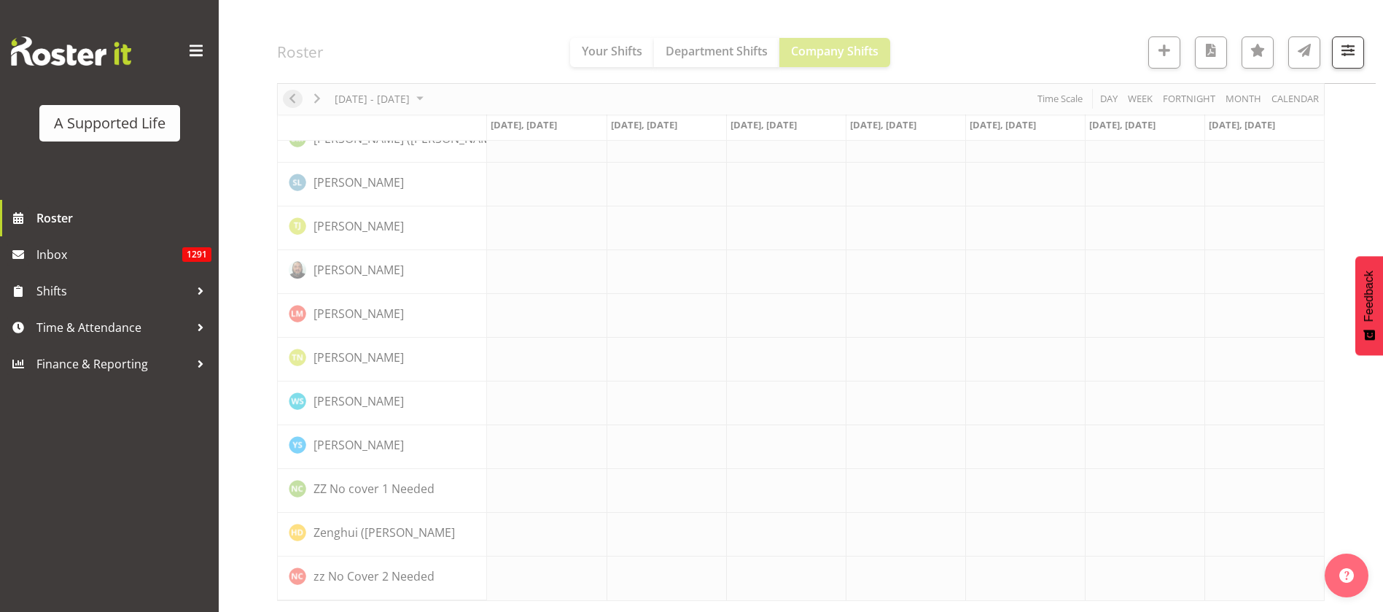
scroll to position [4110, 0]
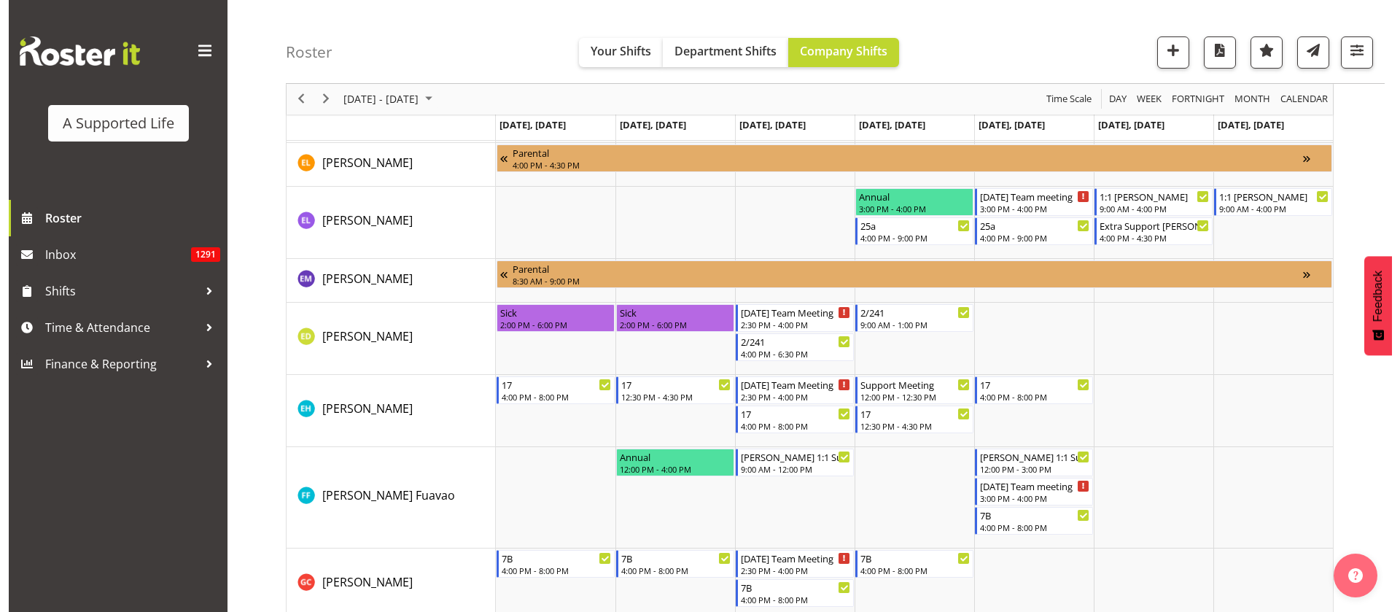
scroll to position [2612, 0]
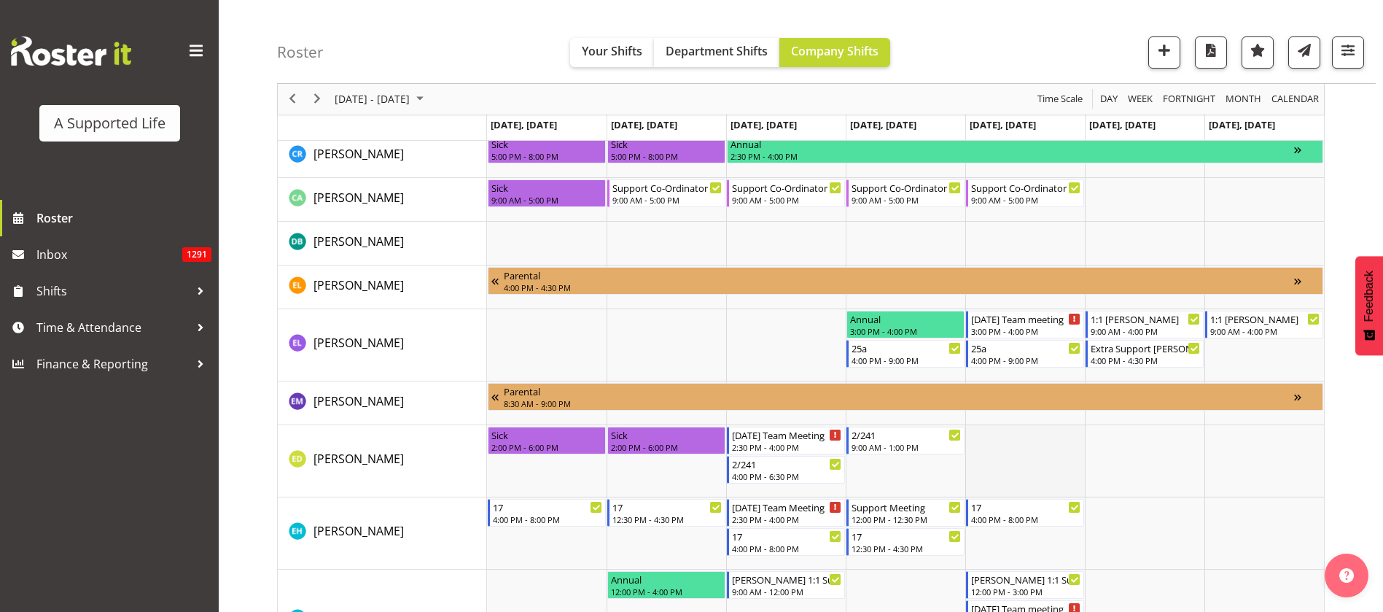
click at [1014, 459] on td "Timeline Week of August 4, 2025" at bounding box center [1025, 461] width 120 height 72
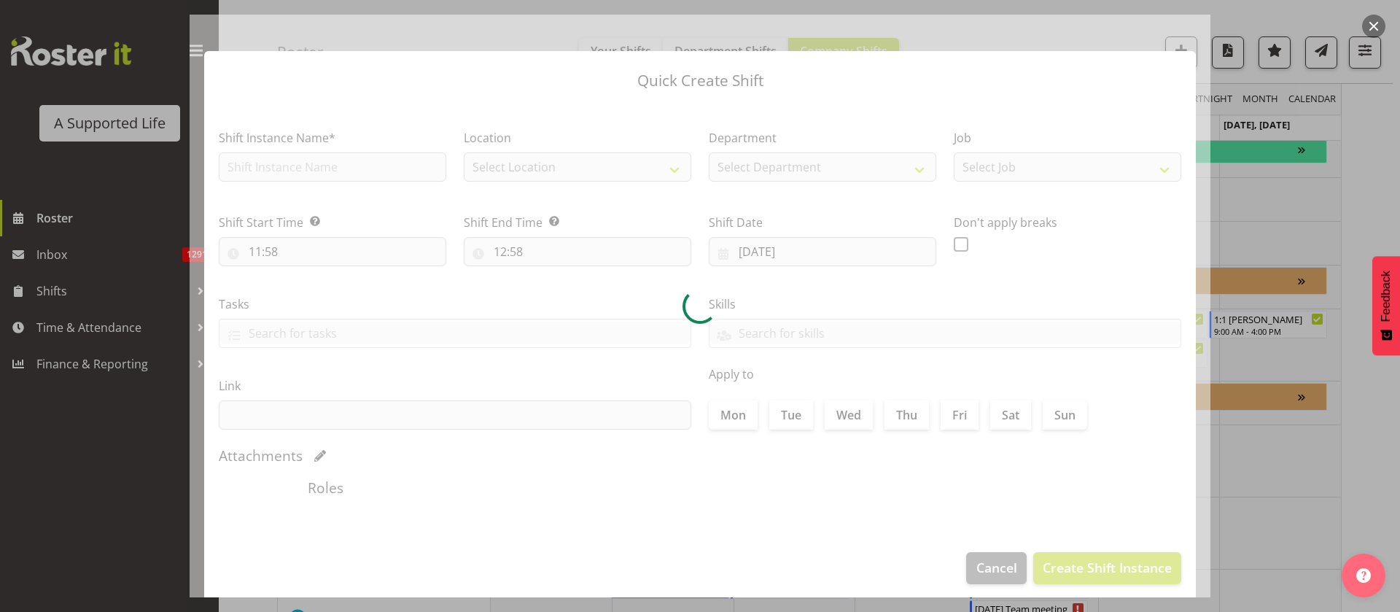
type input "08/08/2025"
checkbox input "true"
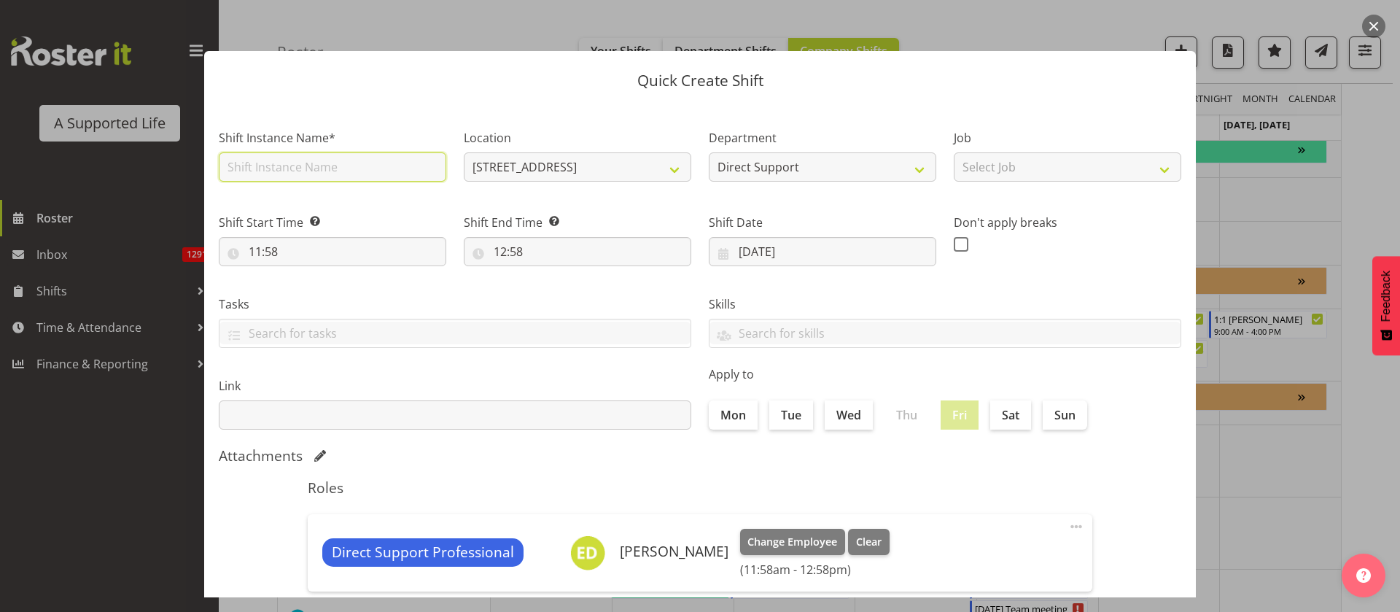
click at [292, 161] on input "text" at bounding box center [332, 166] width 227 height 29
type input "Support at the event"
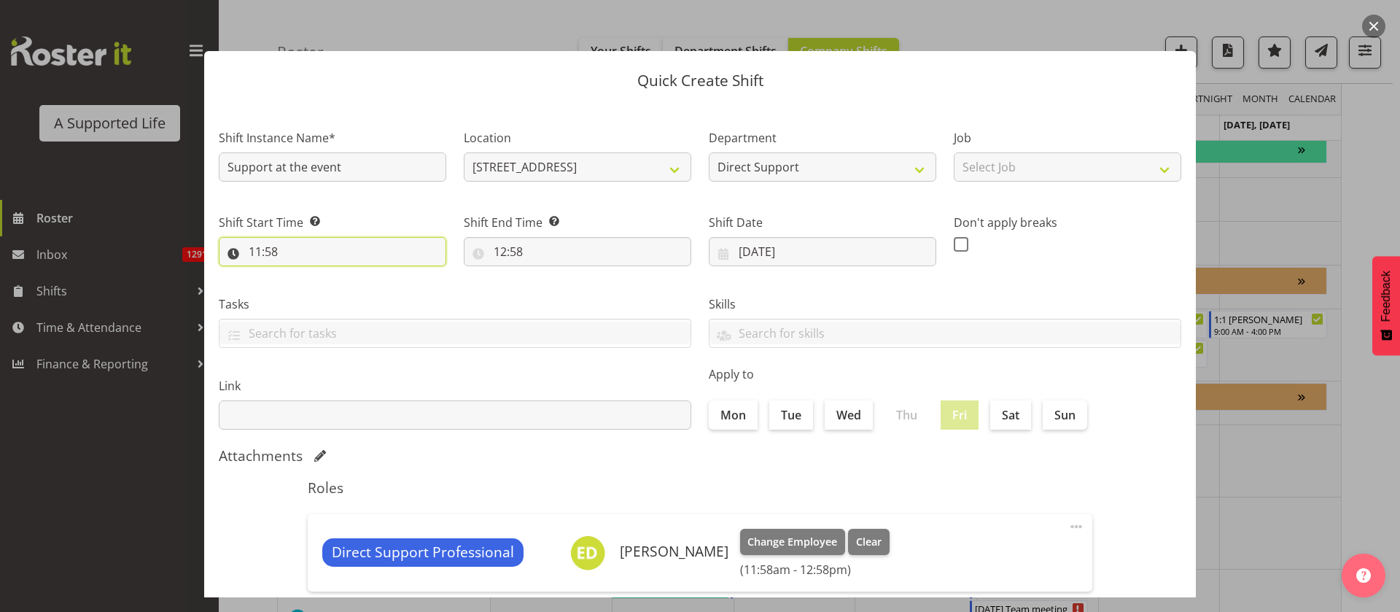
click at [292, 253] on input "11:58" at bounding box center [332, 251] width 227 height 29
click at [313, 289] on select "00 01 02 03 04 05 06 07 08 09 10 11 12 13 14 15 16 17 18 19 20 21 22 23" at bounding box center [318, 289] width 33 height 29
select select "12"
click at [302, 275] on select "00 01 02 03 04 05 06 07 08 09 10 11 12 13 14 15 16 17 18 19 20 21 22 23" at bounding box center [318, 289] width 33 height 29
type input "12:58"
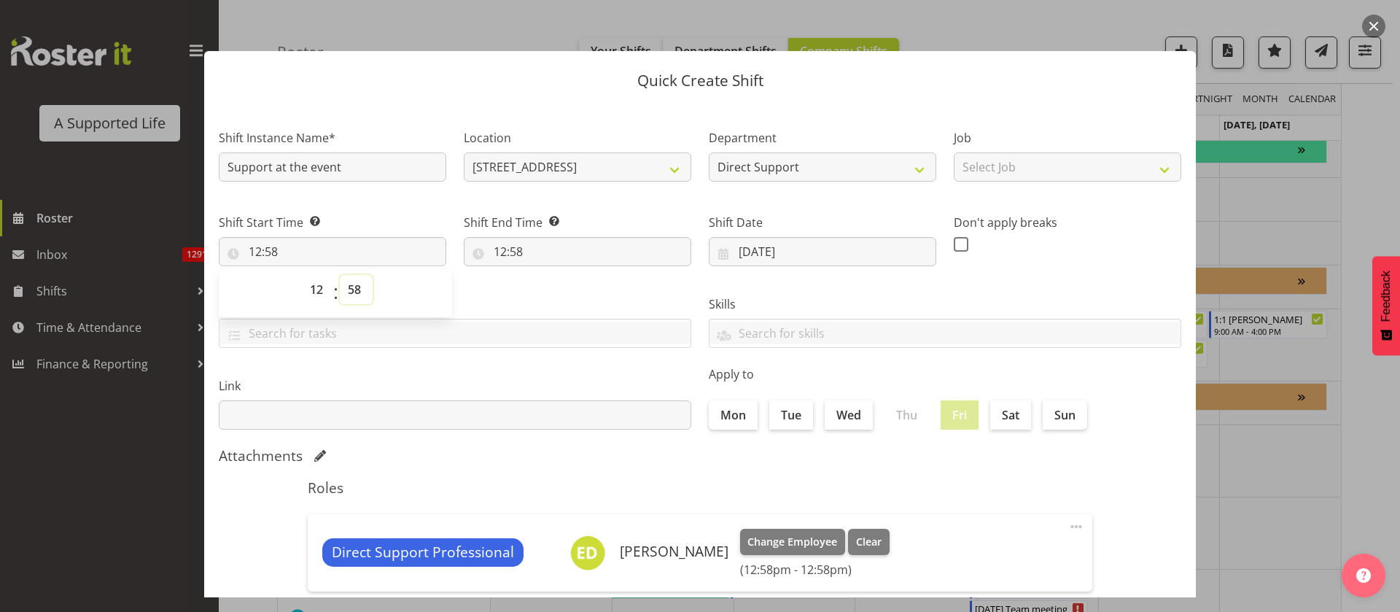
click at [354, 289] on select "00 01 02 03 04 05 06 07 08 09 10 11 12 13 14 15 16 17 18 19 20 21 22 23 24 25 2…" at bounding box center [356, 289] width 33 height 29
select select "0"
click at [340, 275] on select "00 01 02 03 04 05 06 07 08 09 10 11 12 13 14 15 16 17 18 19 20 21 22 23 24 25 2…" at bounding box center [356, 289] width 33 height 29
type input "12:00"
click at [538, 251] on input "12:58" at bounding box center [577, 251] width 227 height 29
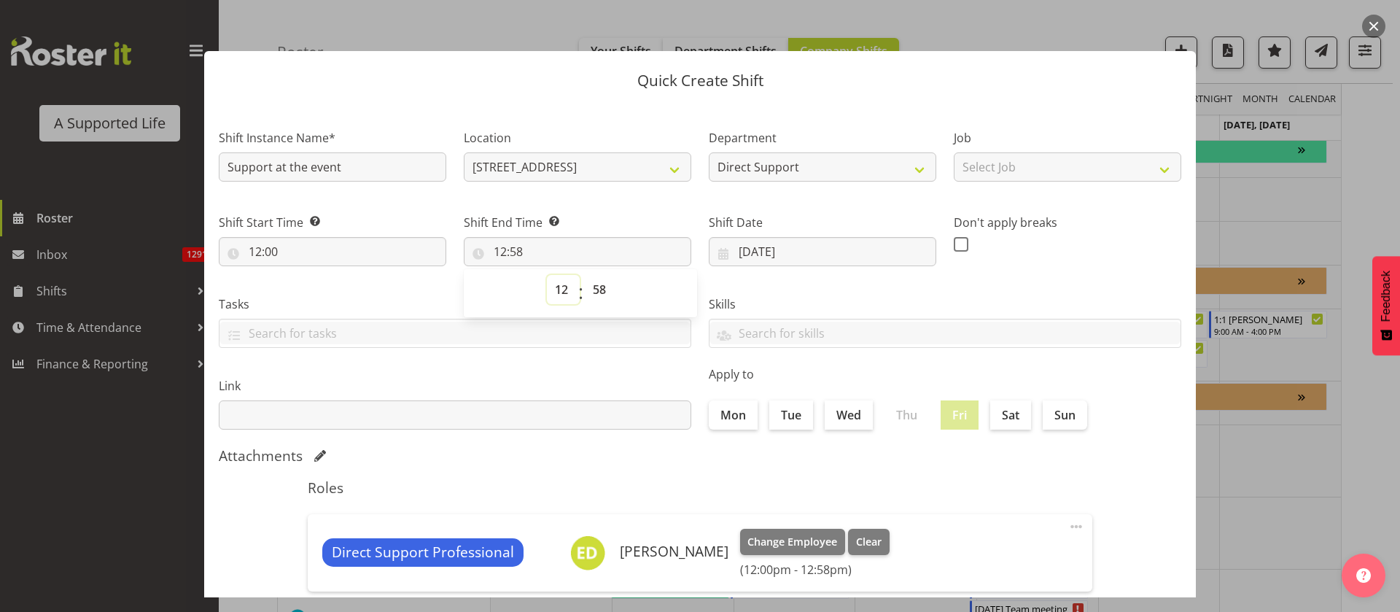
click at [547, 288] on select "00 01 02 03 04 05 06 07 08 09 10 11 12 13 14 15 16 17 18 19 20 21 22 23" at bounding box center [563, 289] width 33 height 29
select select "16"
click at [547, 275] on select "00 01 02 03 04 05 06 07 08 09 10 11 12 13 14 15 16 17 18 19 20 21 22 23" at bounding box center [563, 289] width 33 height 29
type input "16:58"
click at [603, 294] on select "00 01 02 03 04 05 06 07 08 09 10 11 12 13 14 15 16 17 18 19 20 21 22 23 24 25 2…" at bounding box center [601, 289] width 33 height 29
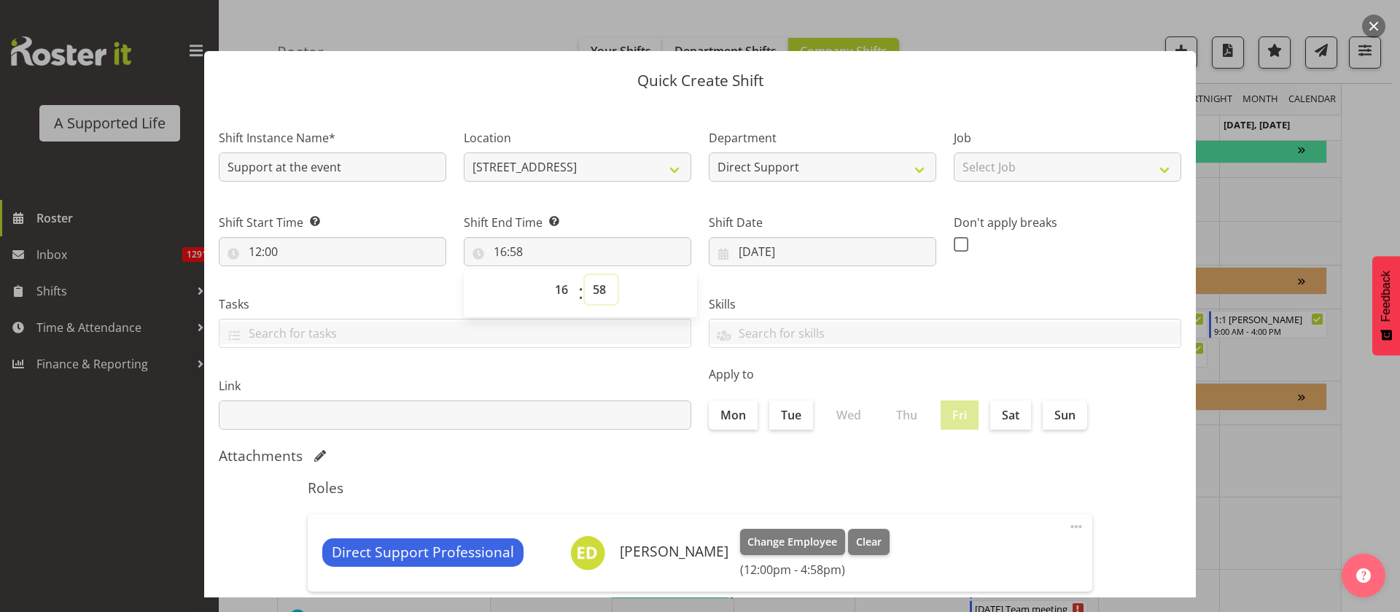
select select "0"
click at [585, 275] on select "00 01 02 03 04 05 06 07 08 09 10 11 12 13 14 15 16 17 18 19 20 21 22 23 24 25 2…" at bounding box center [601, 289] width 33 height 29
type input "16:00"
click at [305, 164] on input "Support at the event" at bounding box center [332, 166] width 227 height 29
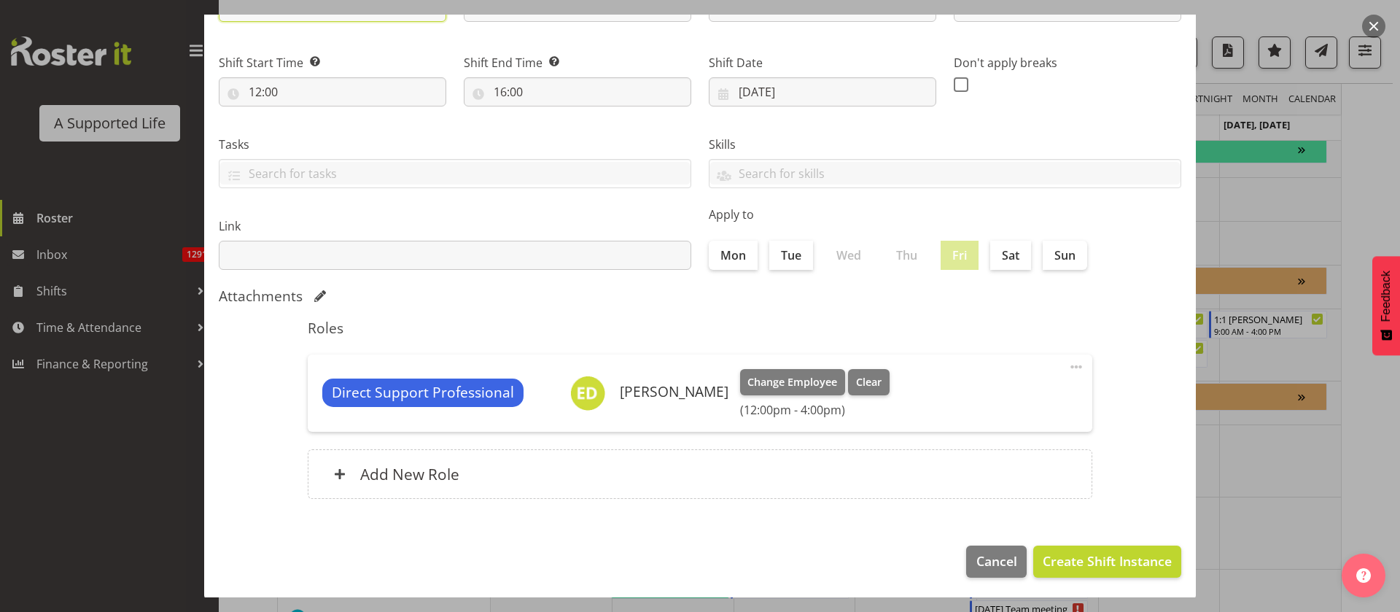
scroll to position [162, 0]
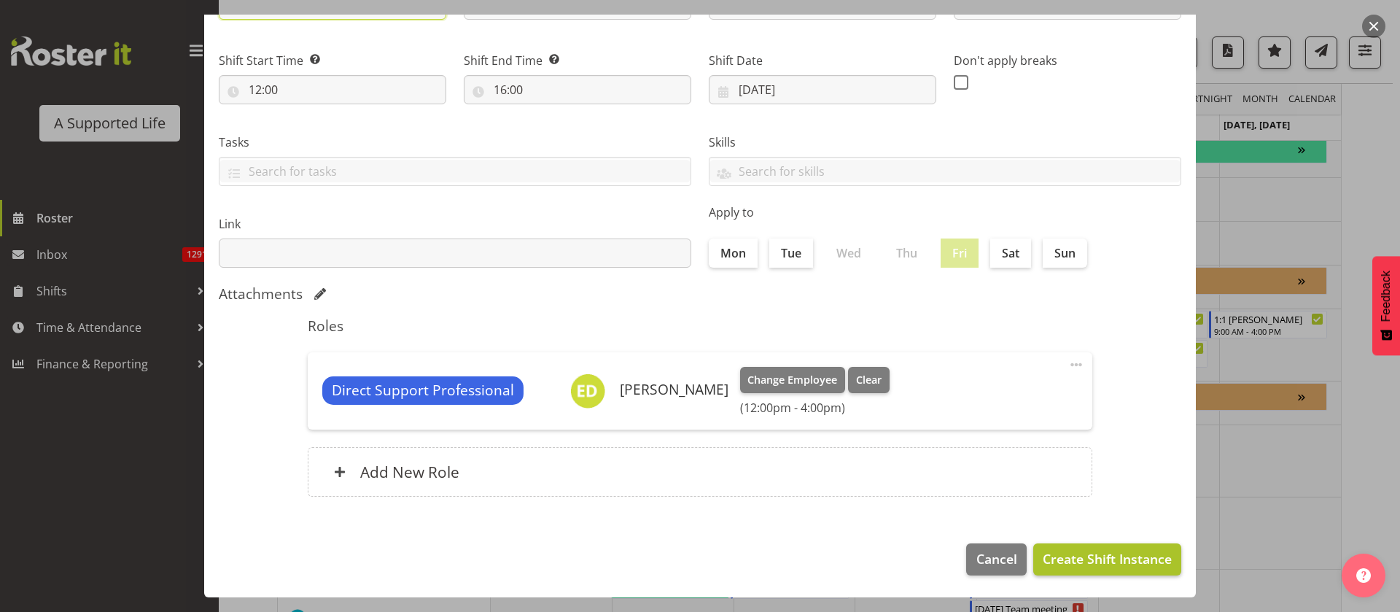
type input "Support at the ASL event"
click at [1123, 554] on span "Create Shift Instance" at bounding box center [1106, 558] width 129 height 19
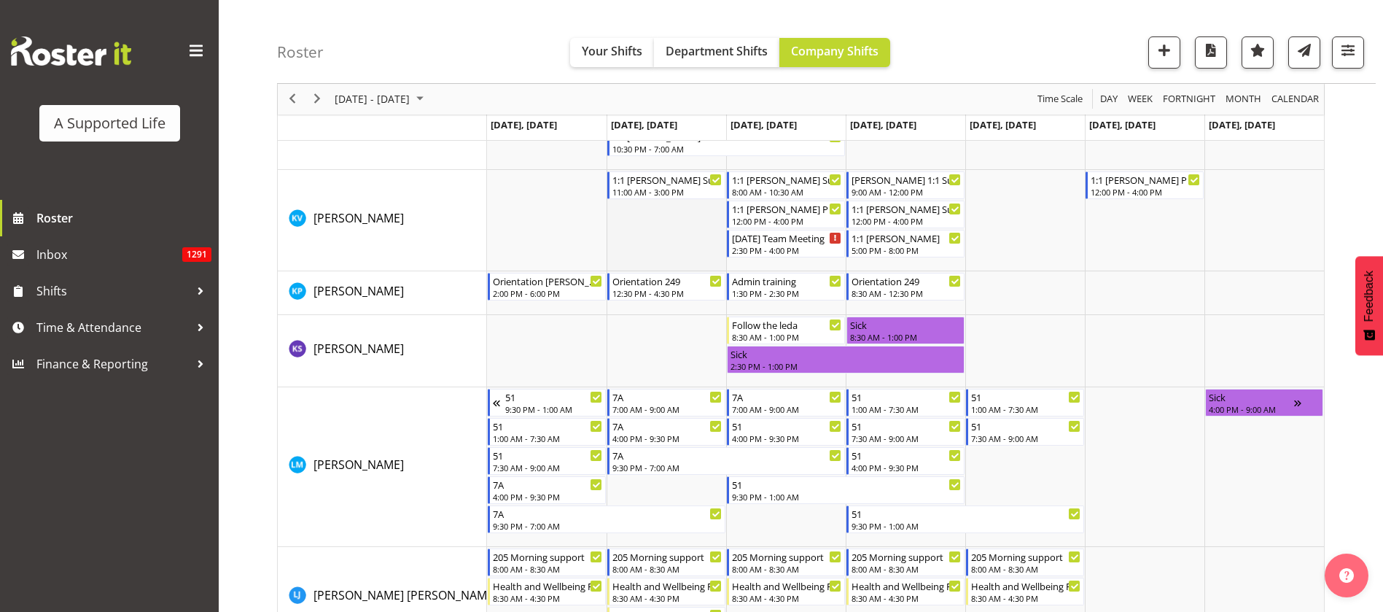
scroll to position [4908, 0]
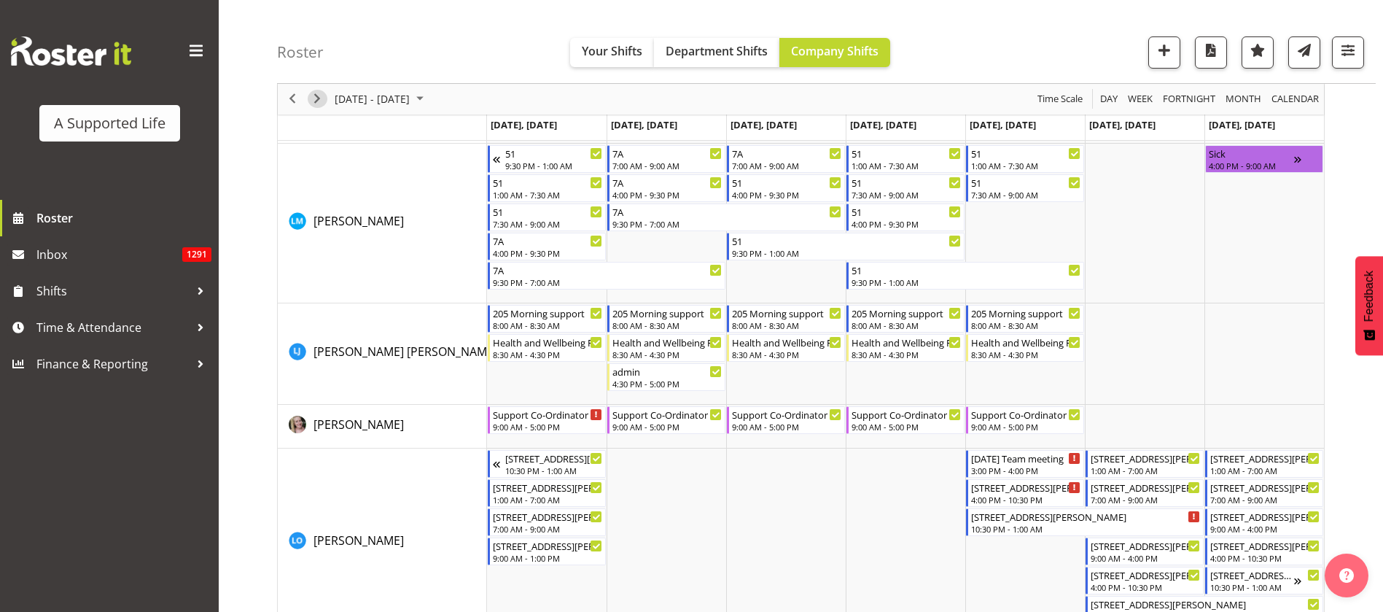
click at [323, 99] on span "Next" at bounding box center [316, 99] width 17 height 18
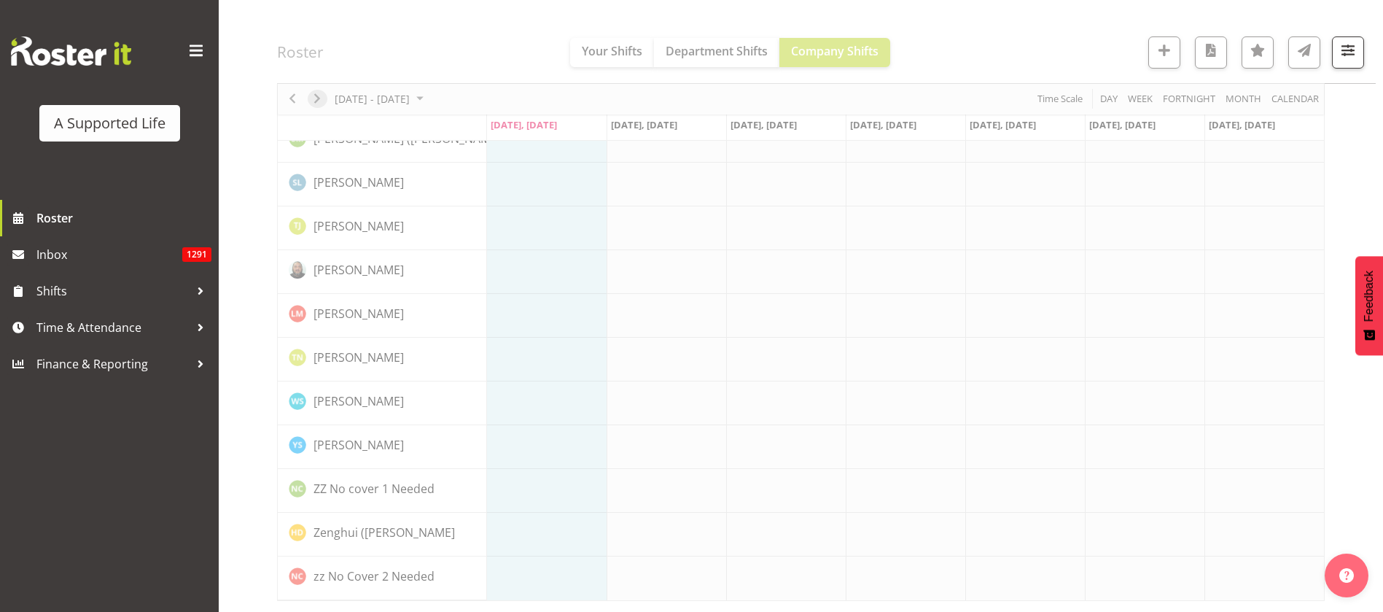
scroll to position [4110, 0]
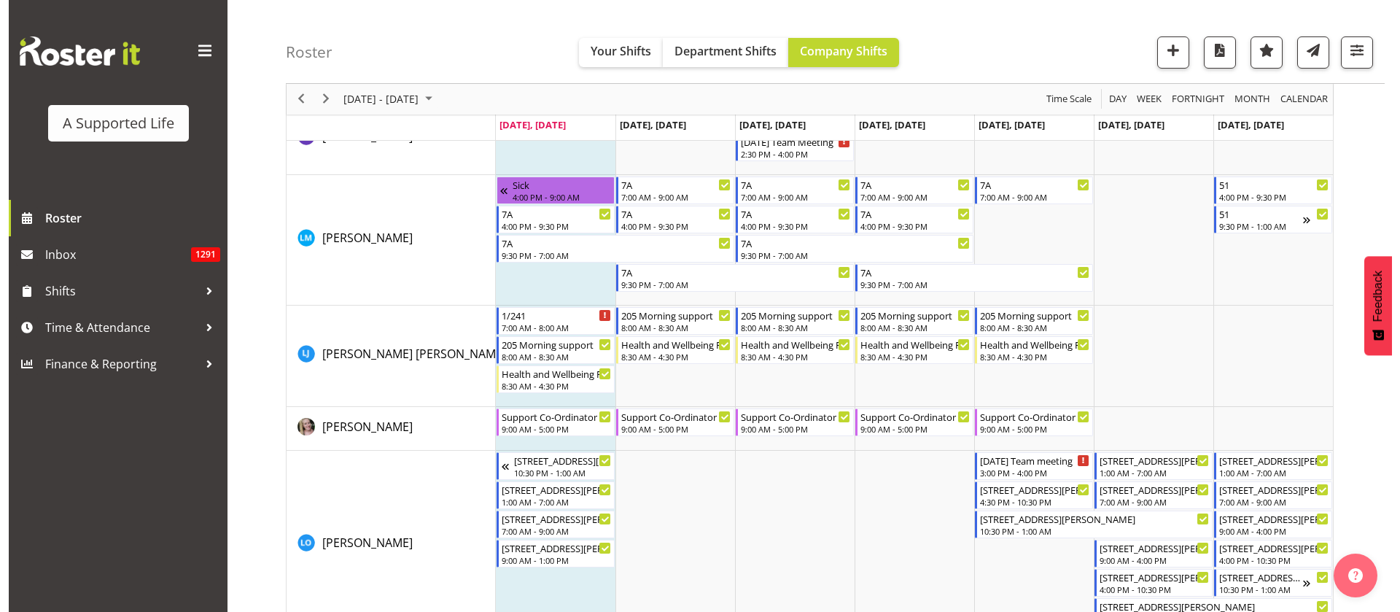
scroll to position [4921, 0]
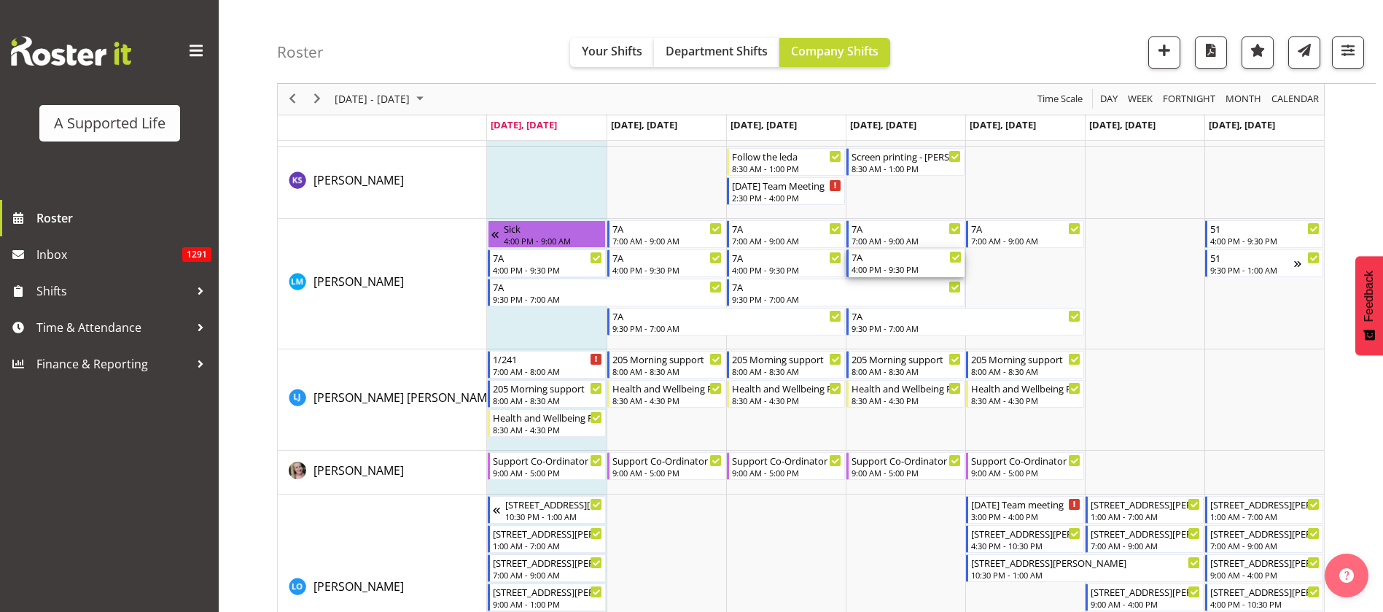
click at [892, 263] on div "4:00 PM - 9:30 PM" at bounding box center [906, 269] width 110 height 12
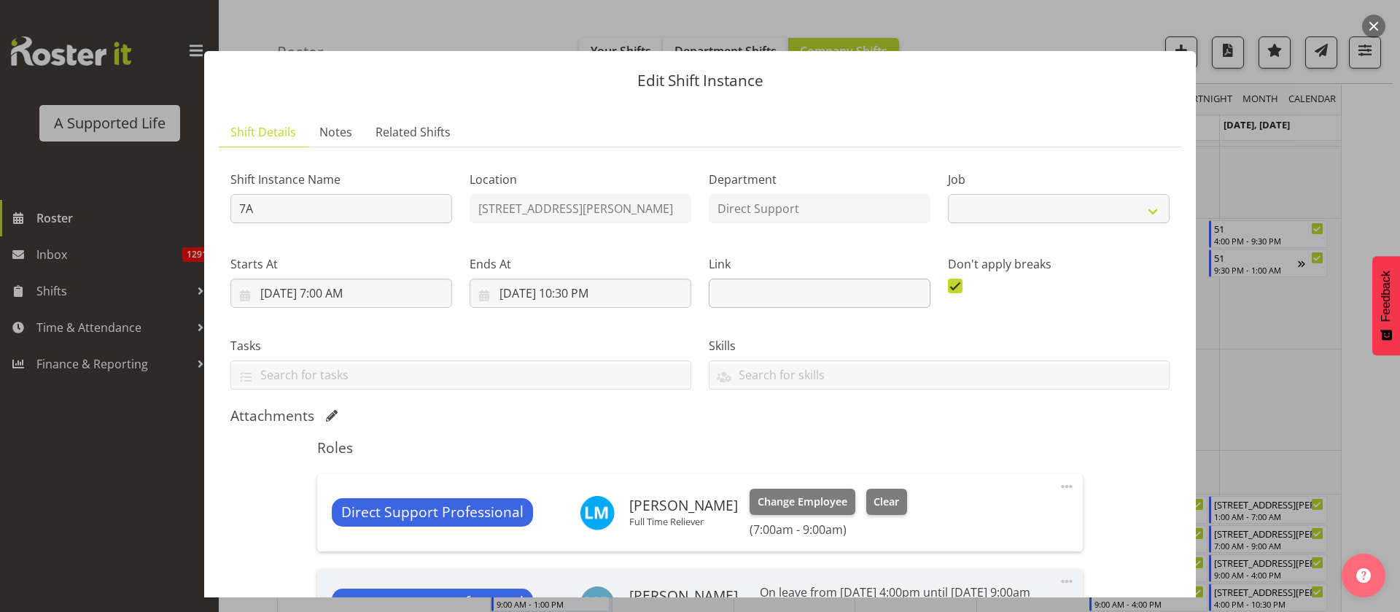
select select "4112"
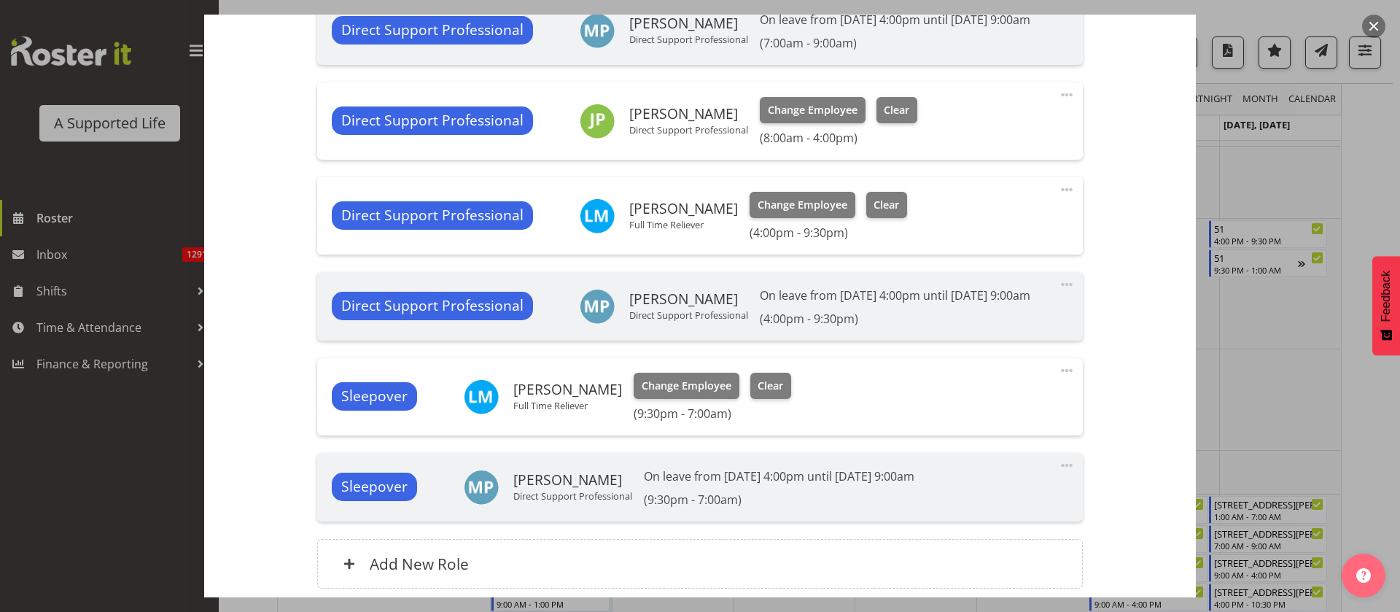
scroll to position [547, 0]
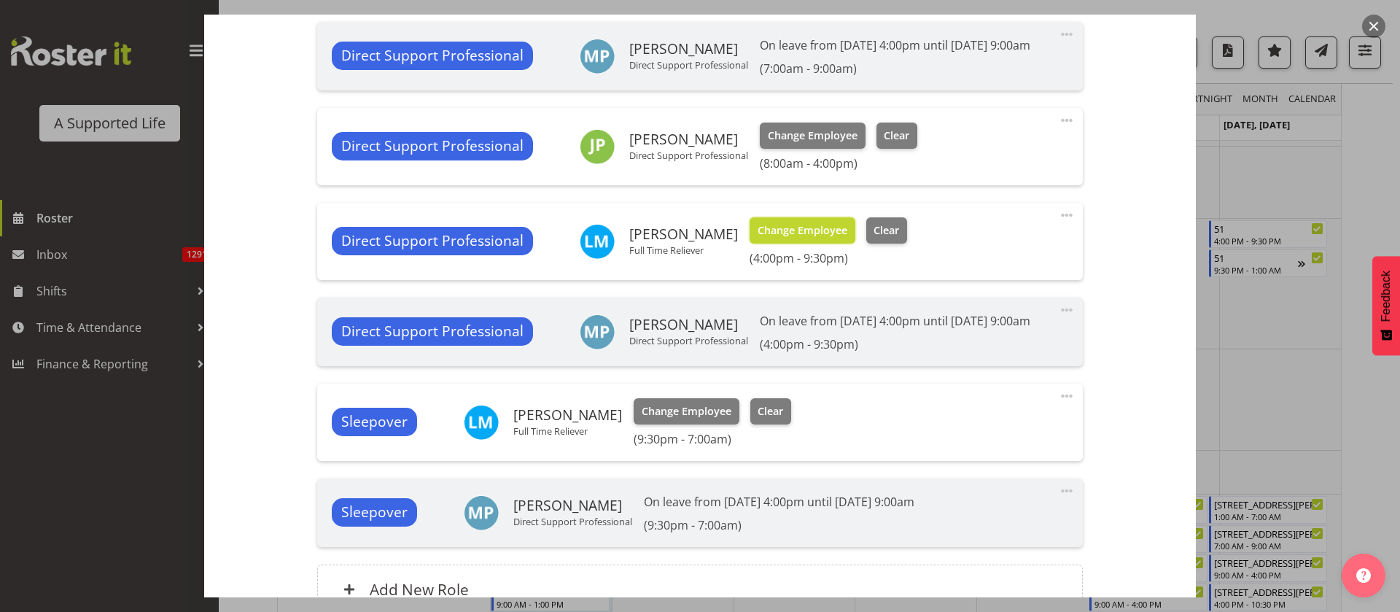
click at [792, 238] on span "Change Employee" at bounding box center [802, 230] width 90 height 16
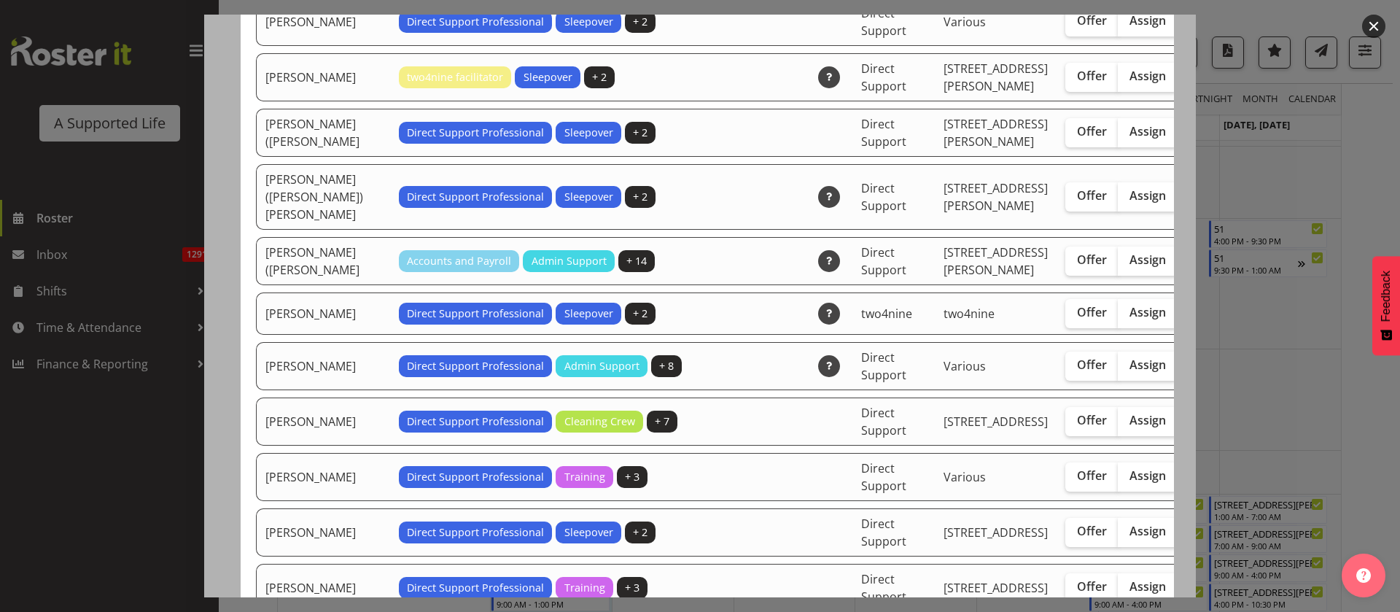
scroll to position [4155, 0]
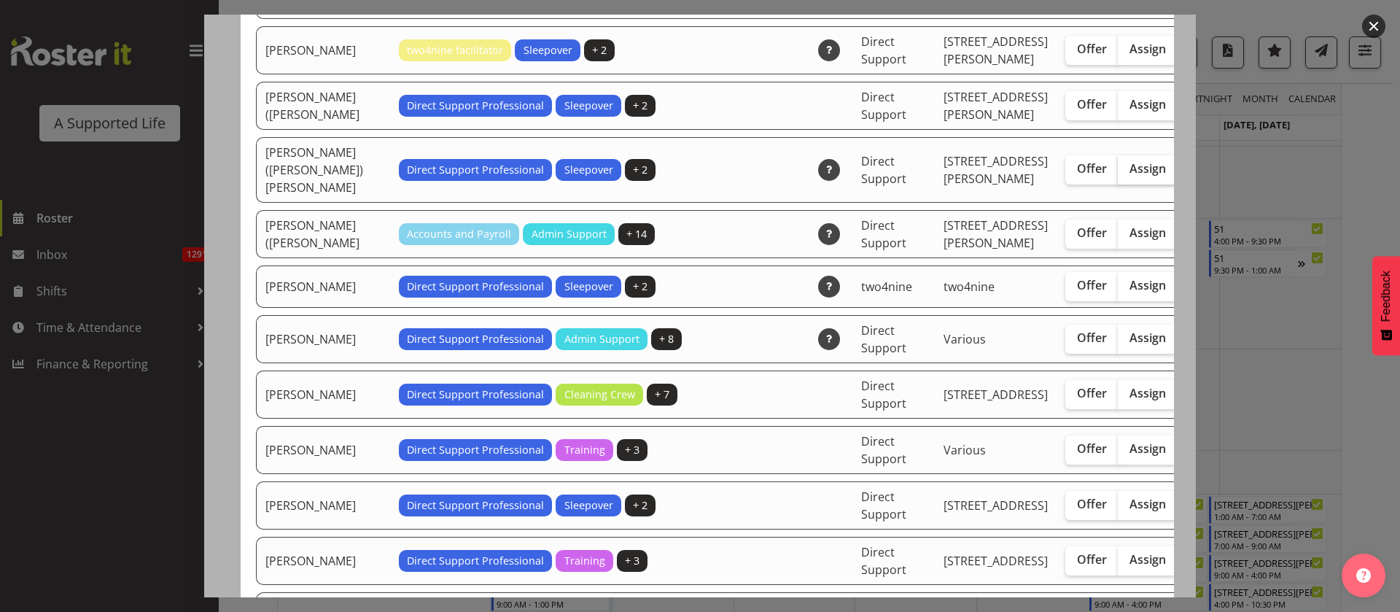
click at [1129, 176] on span "Assign" at bounding box center [1147, 168] width 36 height 15
click at [1118, 173] on input "Assign" at bounding box center [1122, 168] width 9 height 9
checkbox input "true"
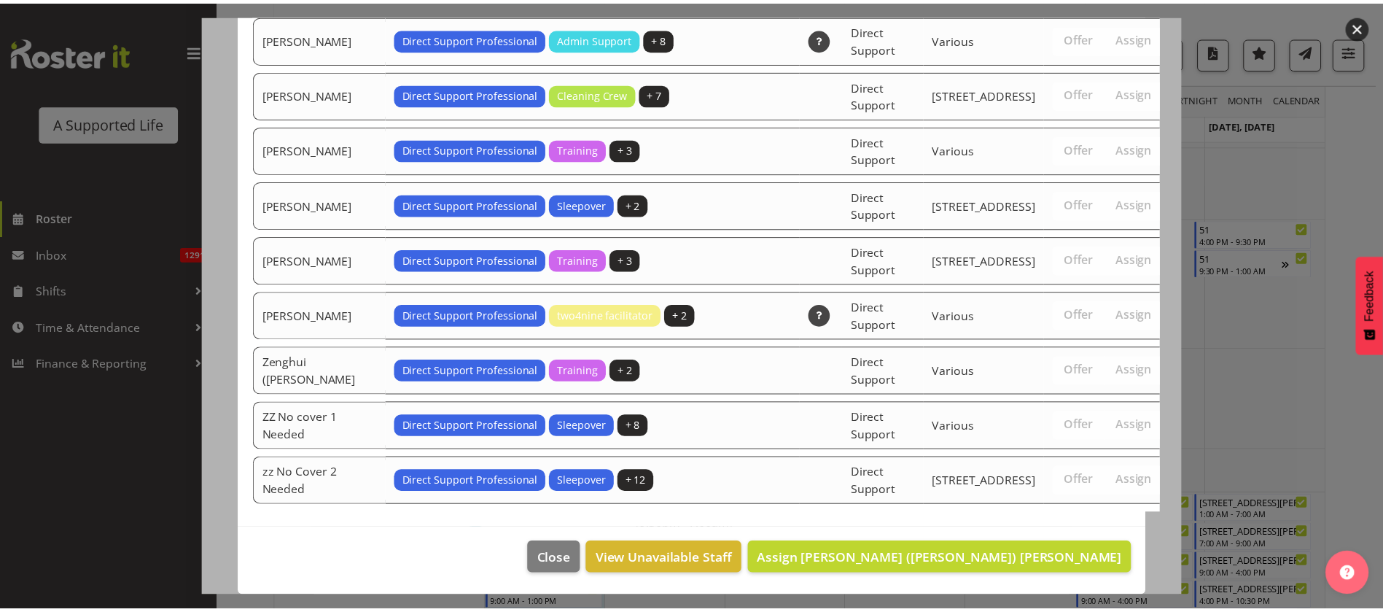
scroll to position [4787, 0]
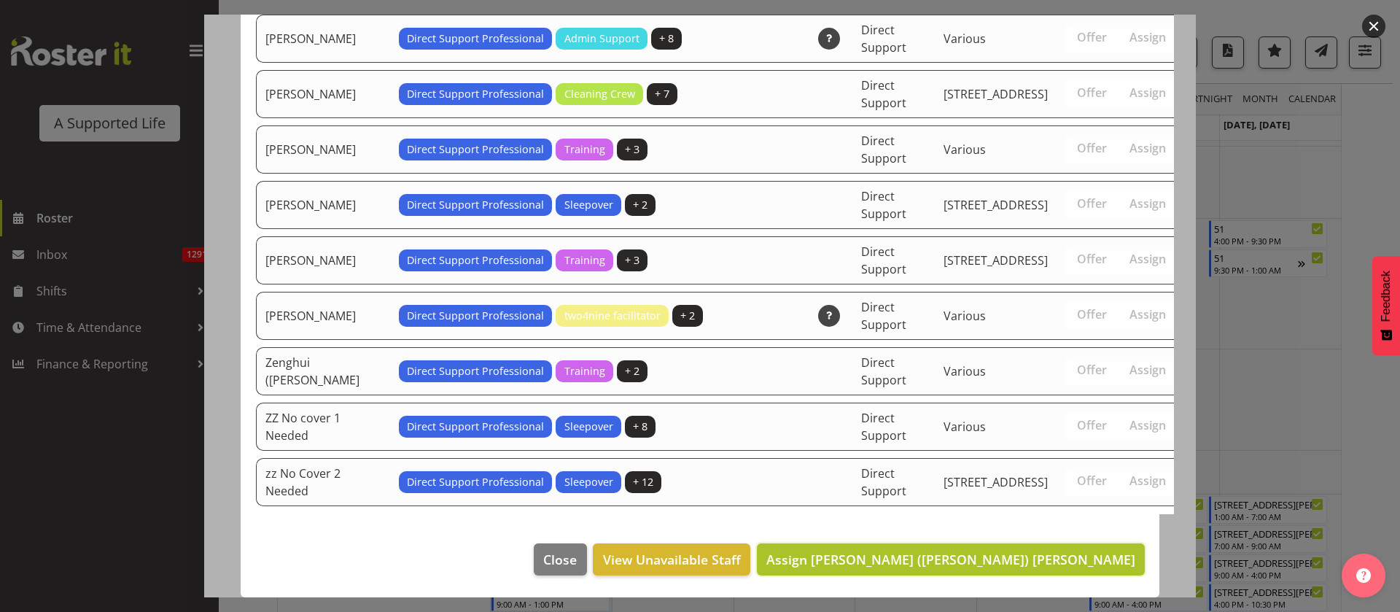
click at [1028, 563] on span "Assign Stephen (Steve) Aitken" at bounding box center [950, 558] width 369 height 17
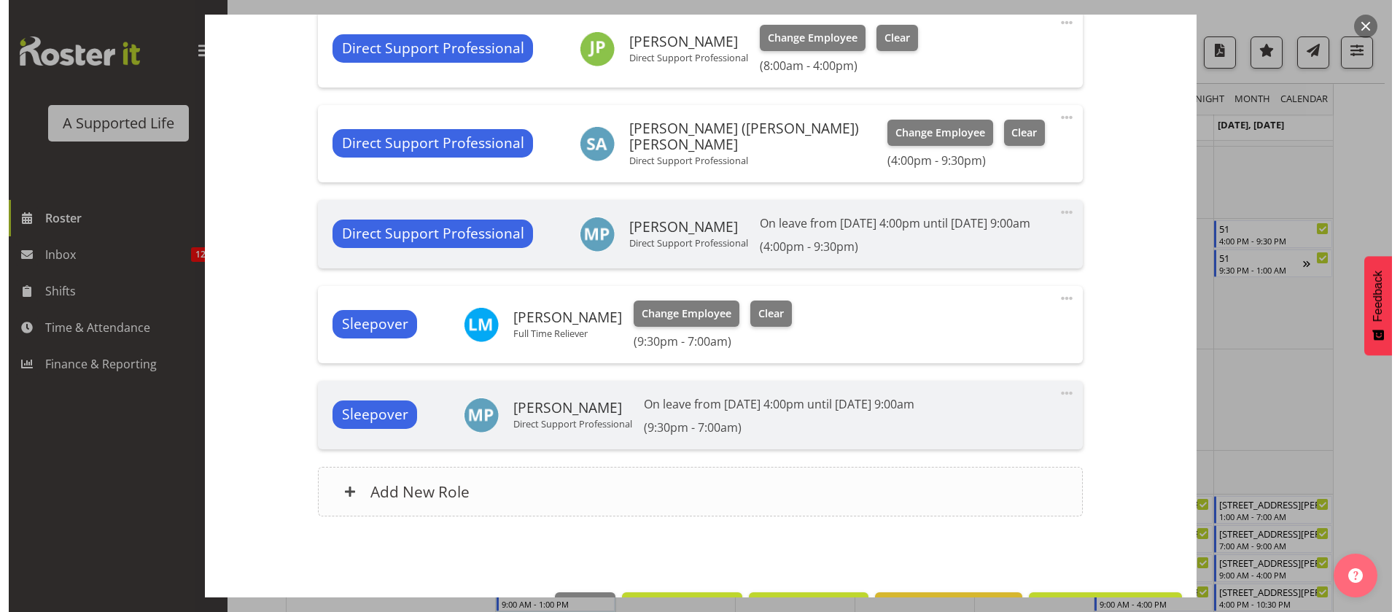
scroll to position [728, 0]
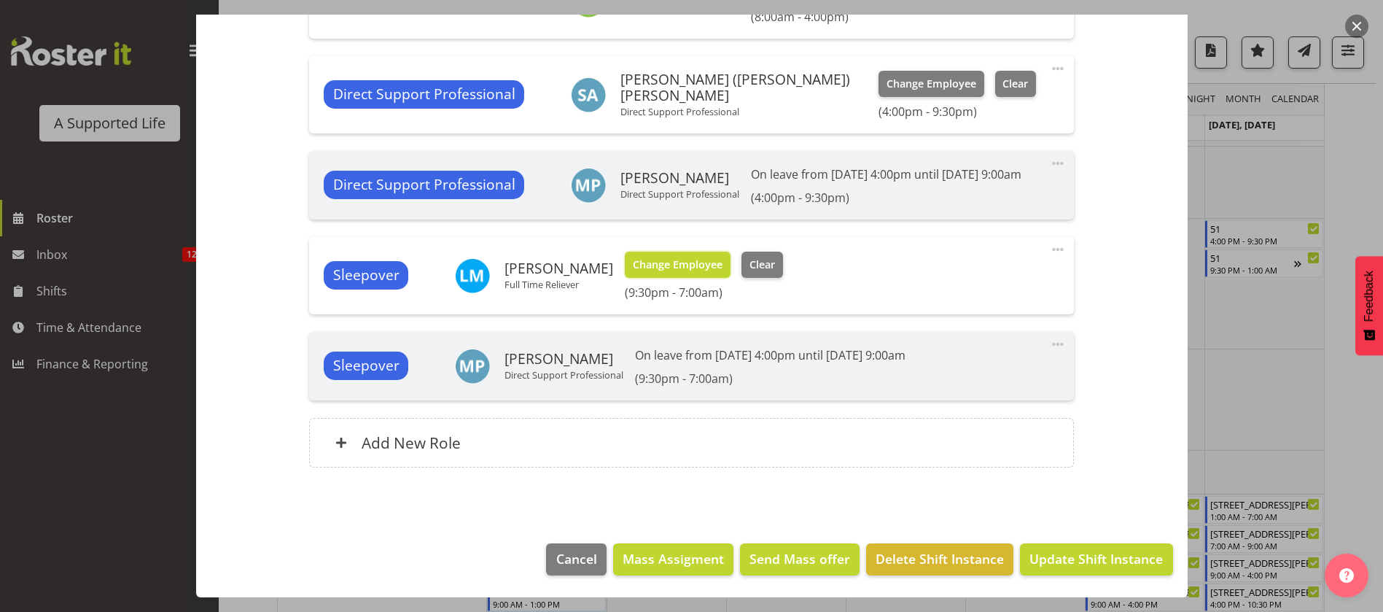
click at [645, 262] on span "Change Employee" at bounding box center [678, 265] width 90 height 16
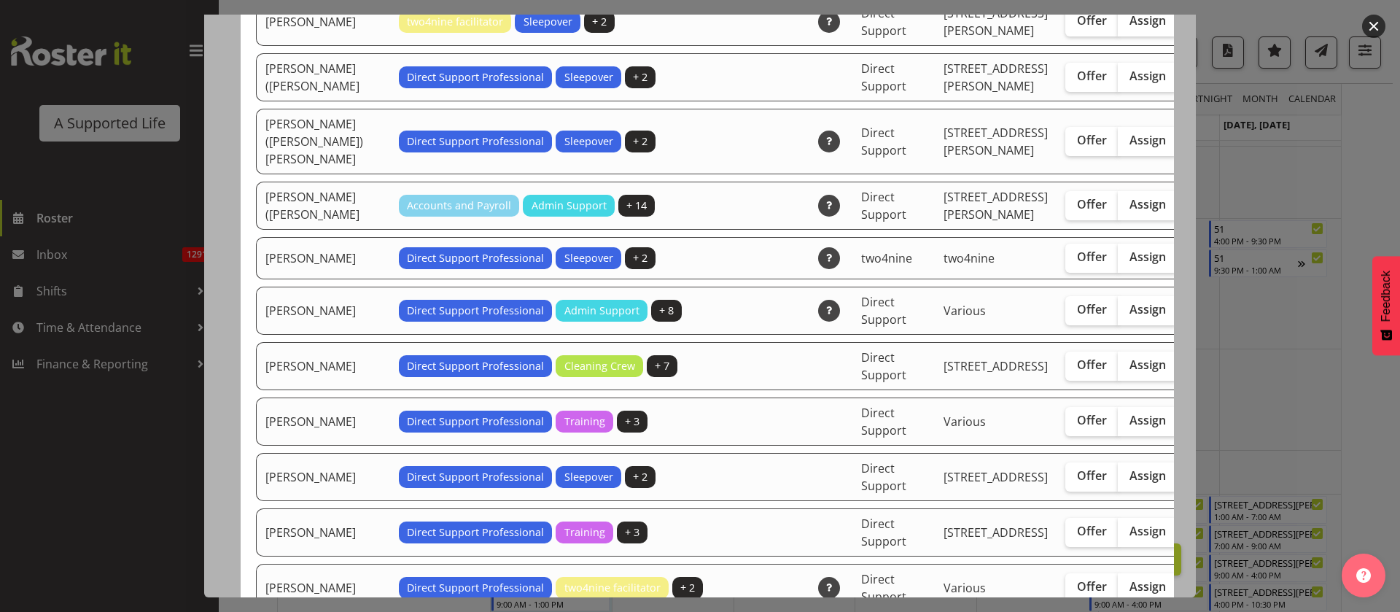
scroll to position [4155, 0]
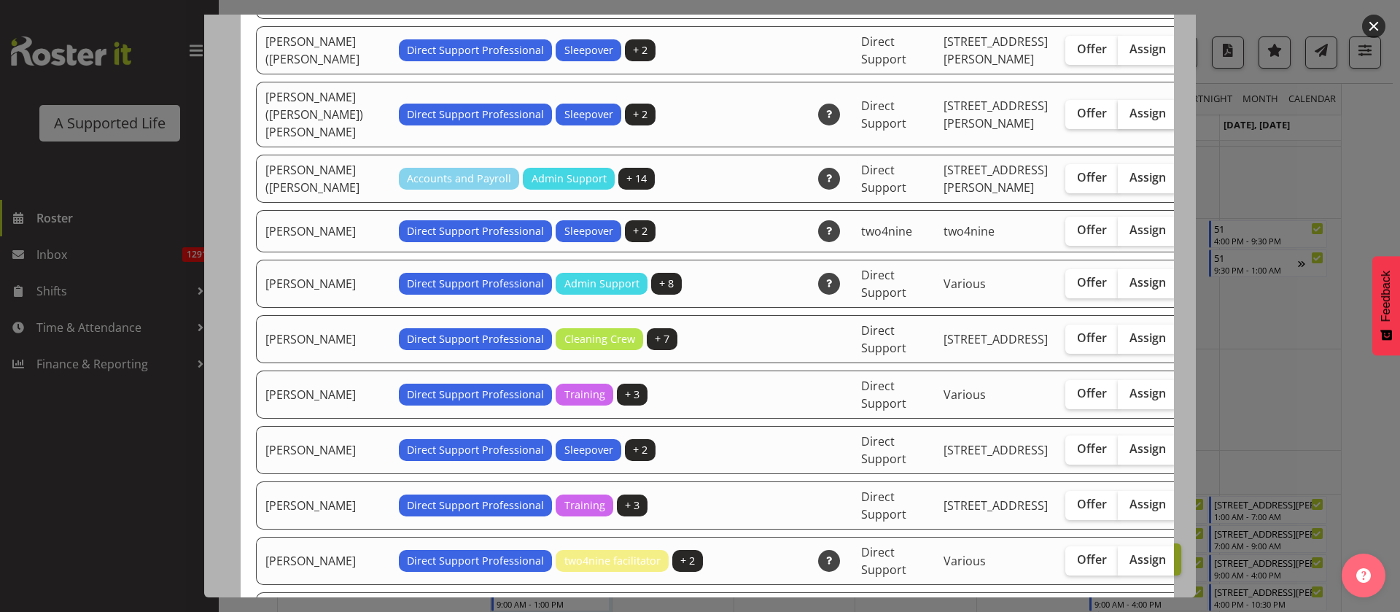
click at [1129, 120] on span "Assign" at bounding box center [1147, 113] width 36 height 15
click at [1118, 118] on input "Assign" at bounding box center [1122, 113] width 9 height 9
checkbox input "true"
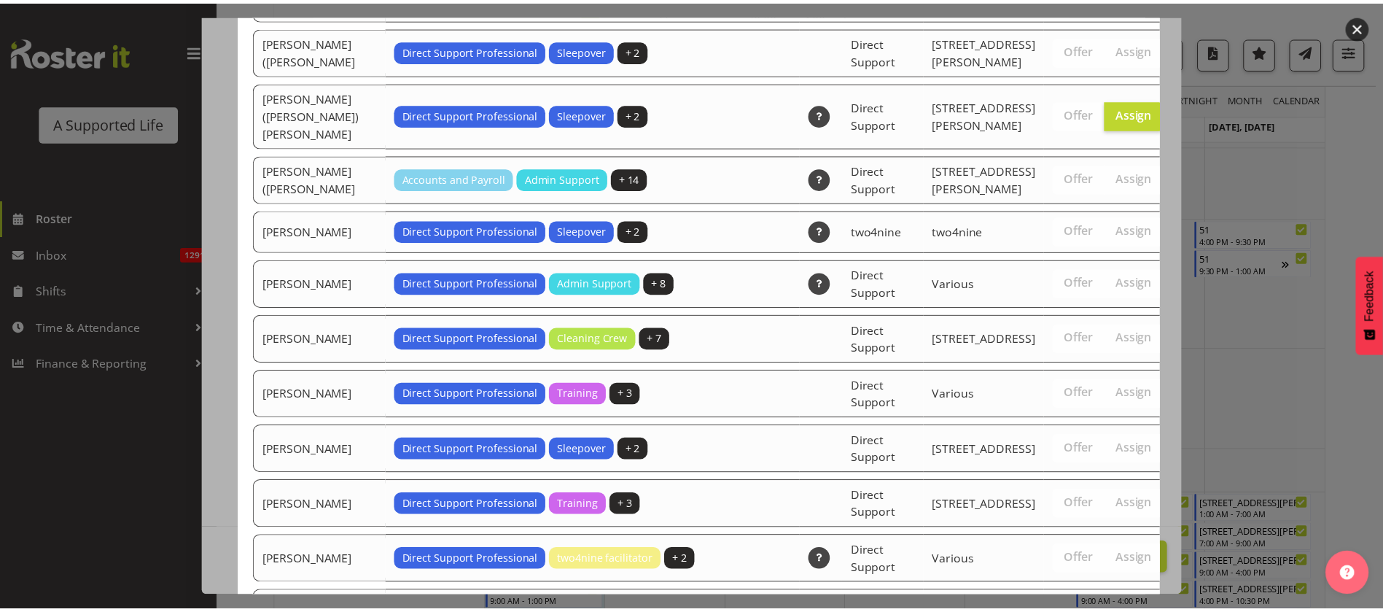
scroll to position [4714, 0]
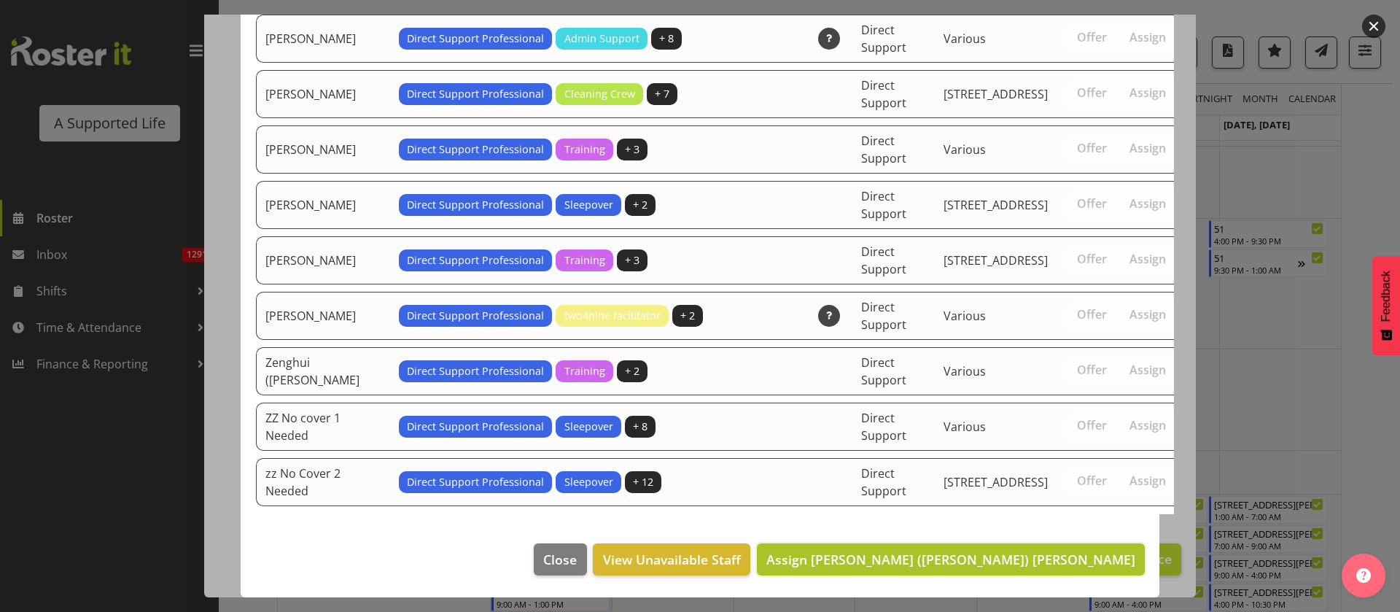
click at [1076, 547] on button "Assign Stephen (Steve) Aitken" at bounding box center [951, 559] width 388 height 32
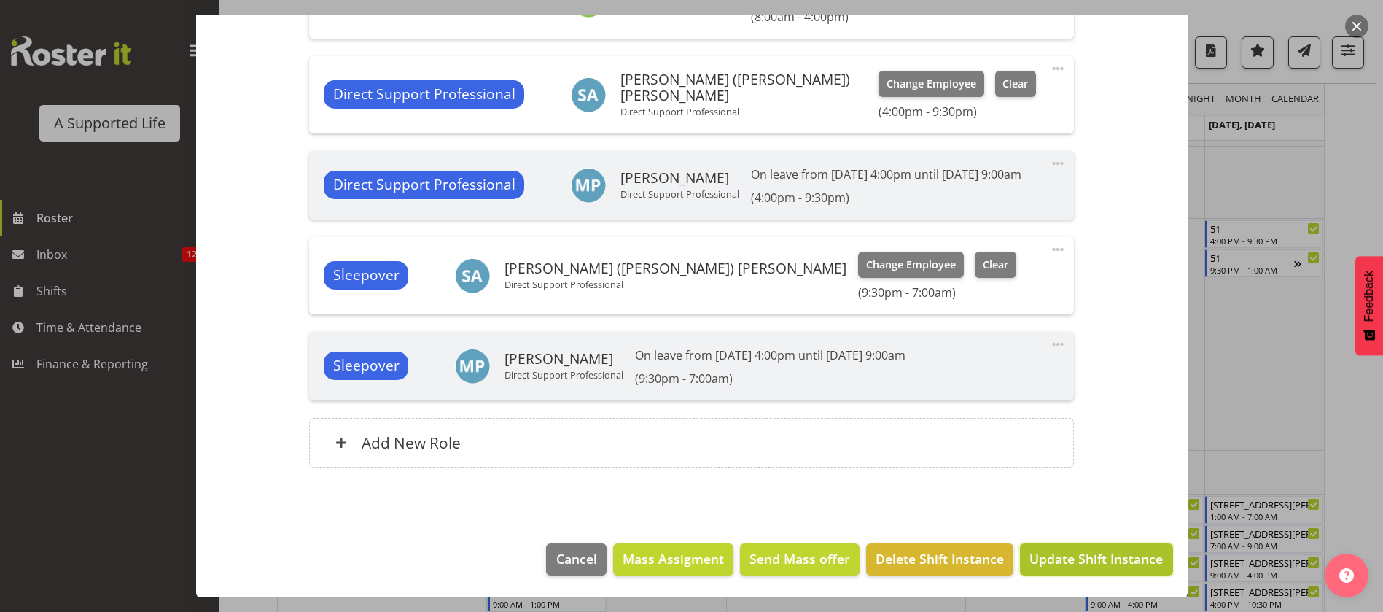
click at [1093, 560] on span "Update Shift Instance" at bounding box center [1095, 558] width 133 height 19
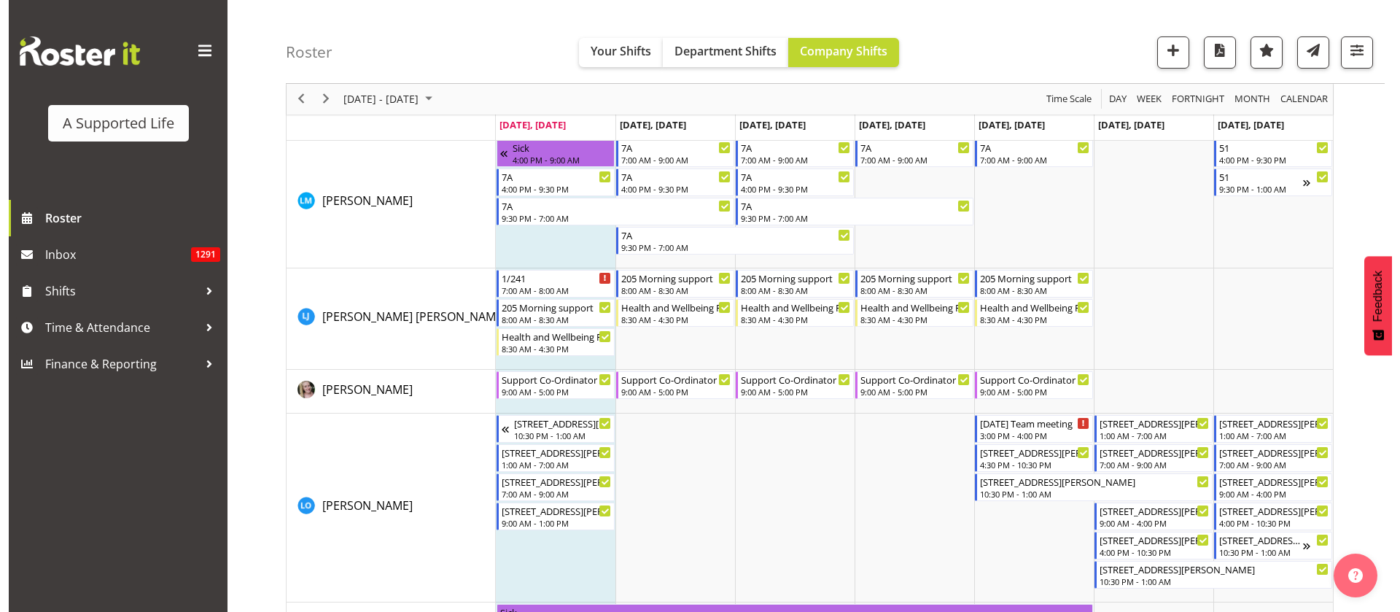
scroll to position [4783, 0]
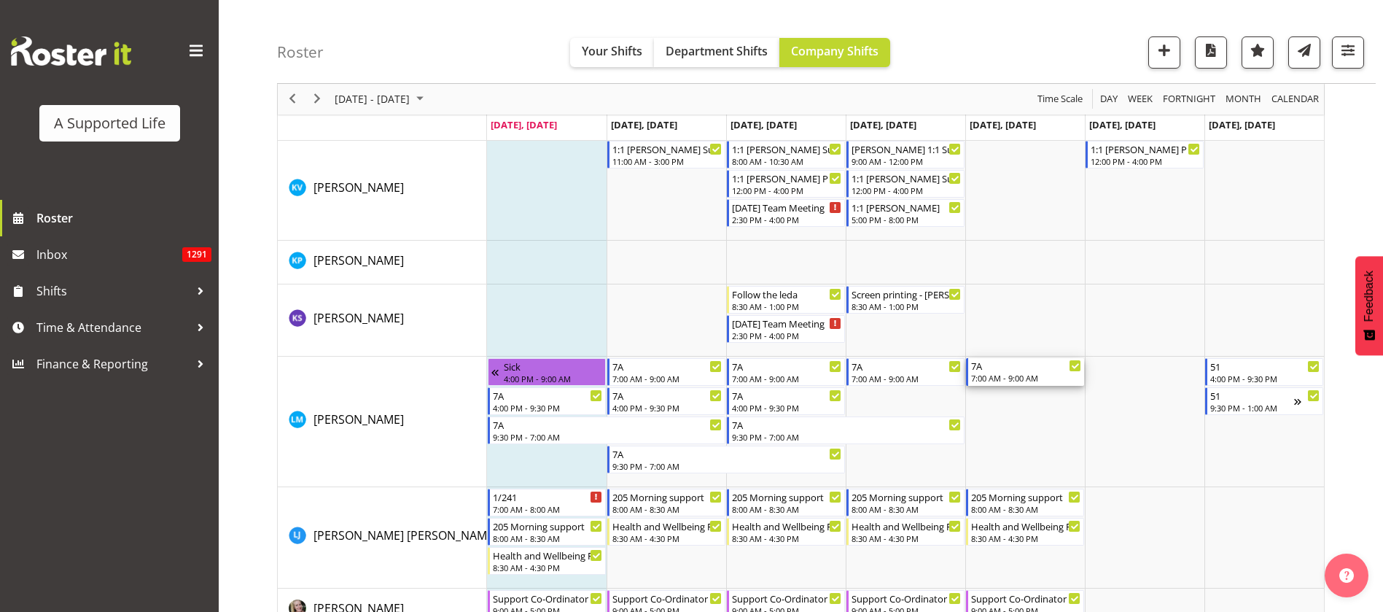
click at [1049, 377] on div "7:00 AM - 9:00 AM" at bounding box center [1026, 378] width 110 height 12
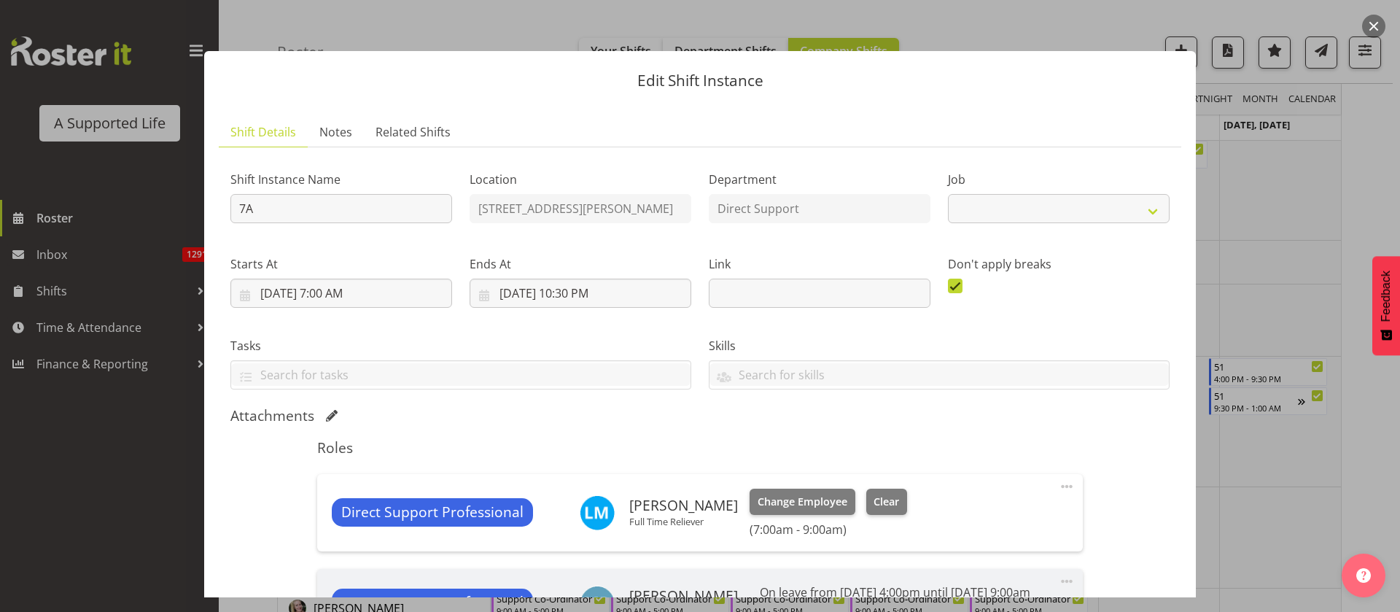
select select "4112"
click at [795, 502] on span "Change Employee" at bounding box center [802, 502] width 90 height 16
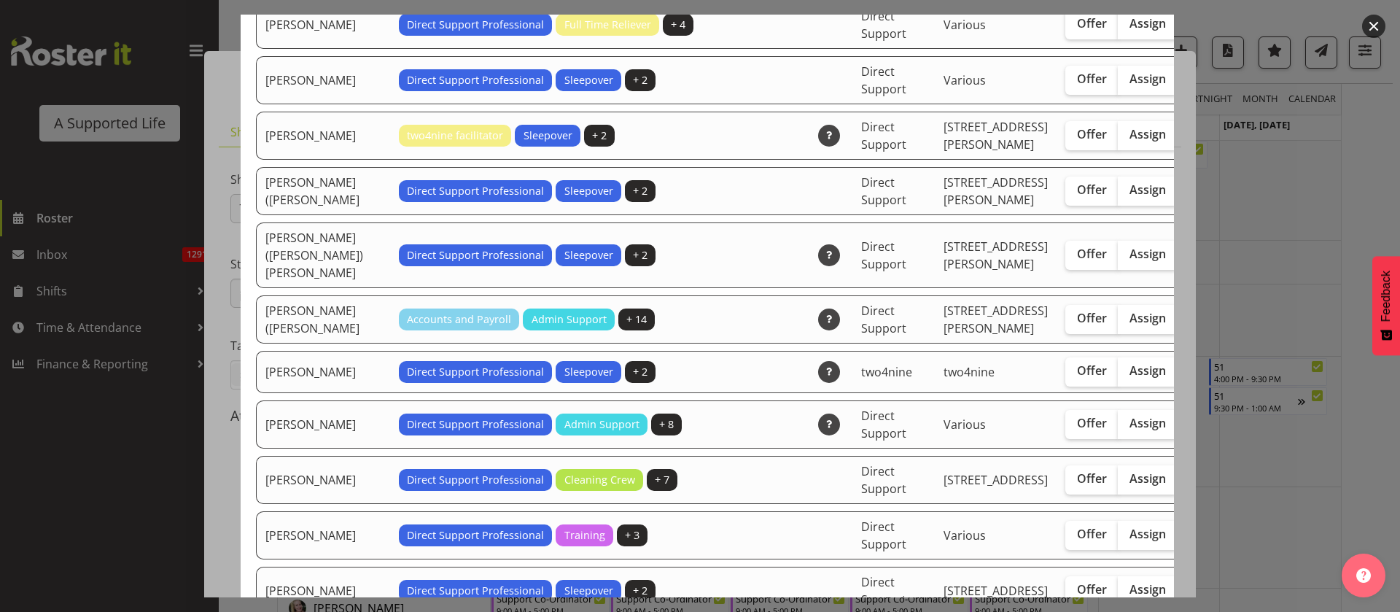
scroll to position [4046, 0]
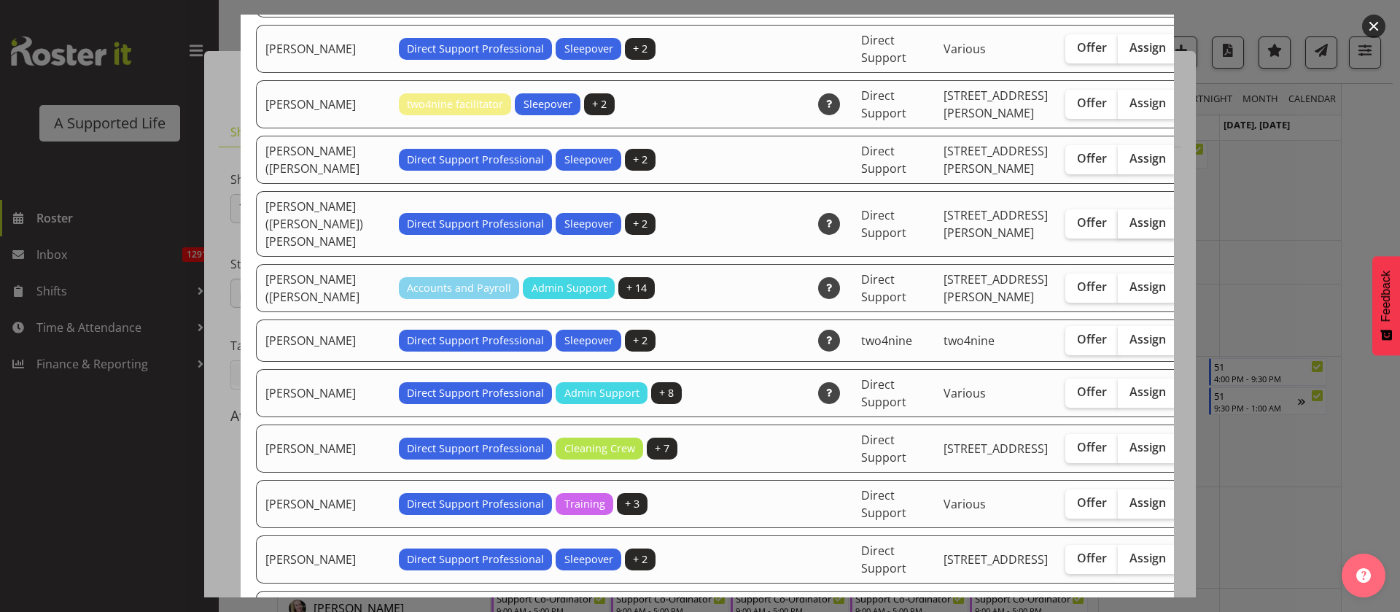
drag, startPoint x: 1076, startPoint y: 502, endPoint x: 1088, endPoint y: 502, distance: 12.4
click at [1129, 230] on span "Assign" at bounding box center [1147, 222] width 36 height 15
click at [1118, 227] on input "Assign" at bounding box center [1122, 222] width 9 height 9
checkbox input "true"
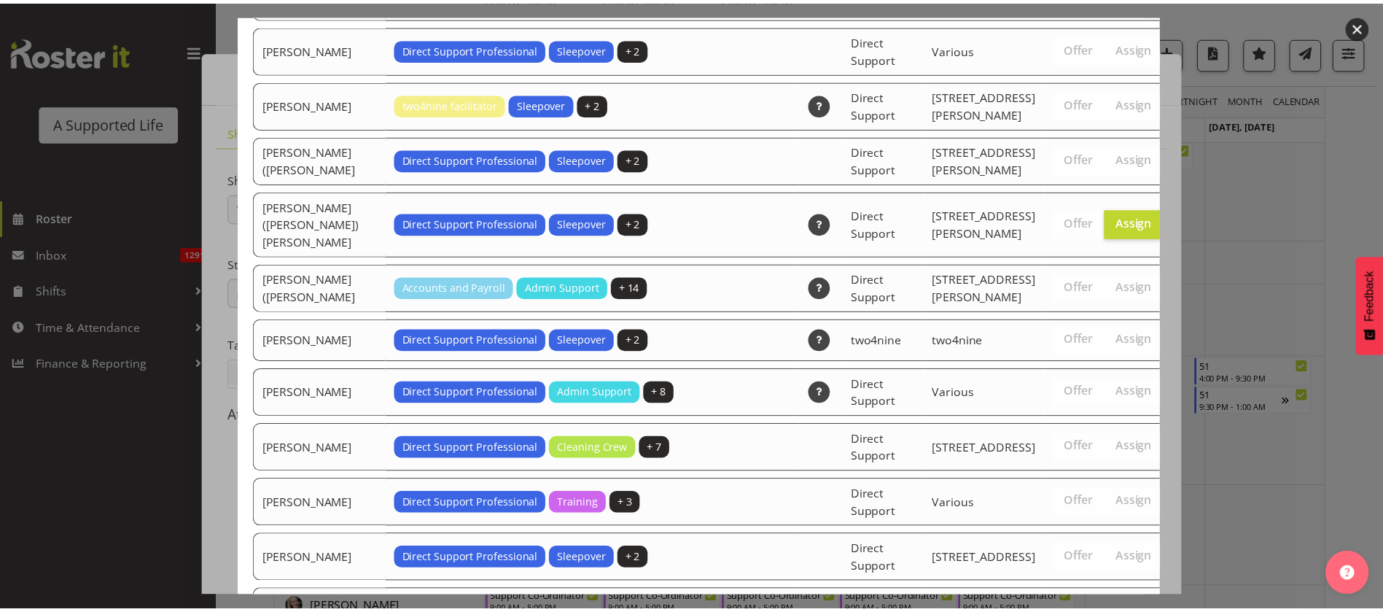
scroll to position [4732, 0]
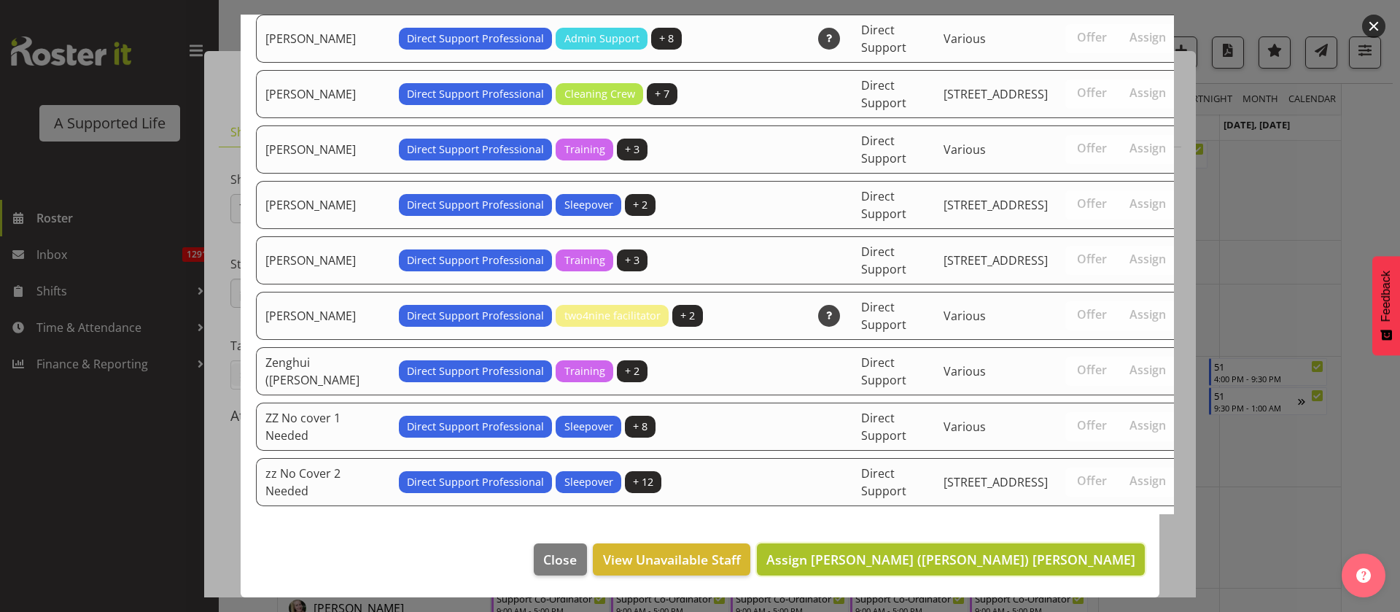
click at [1090, 550] on span "Assign Stephen (Steve) Aitken" at bounding box center [950, 558] width 369 height 17
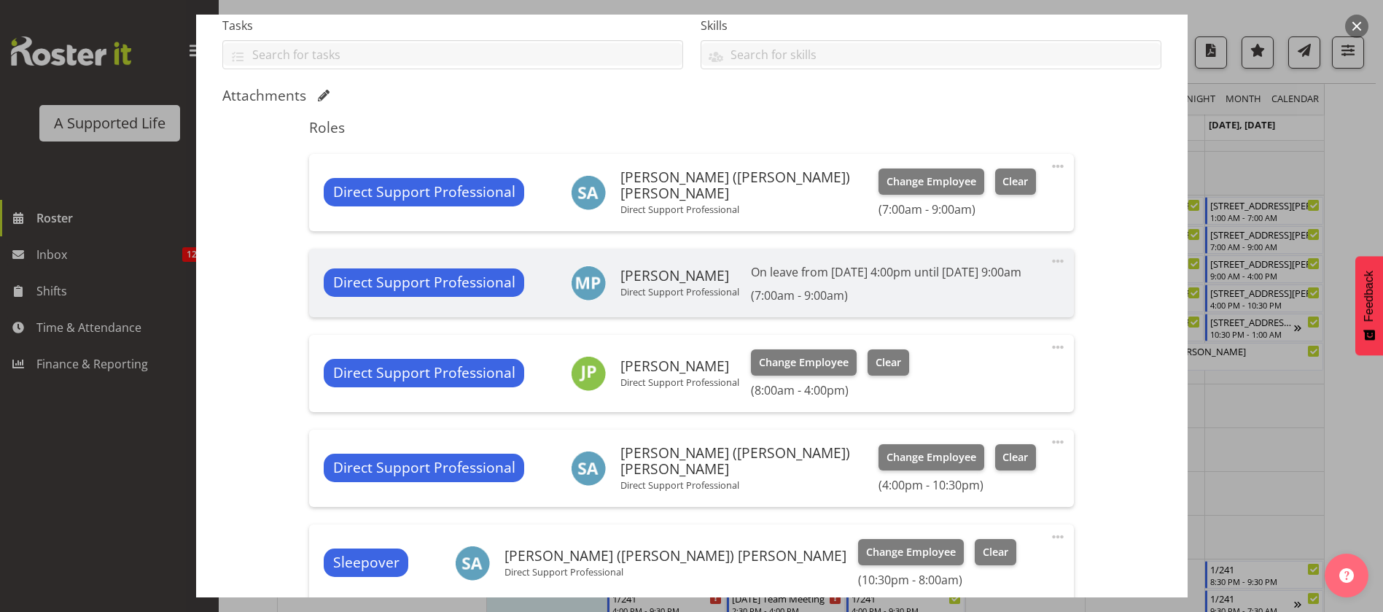
scroll to position [5220, 0]
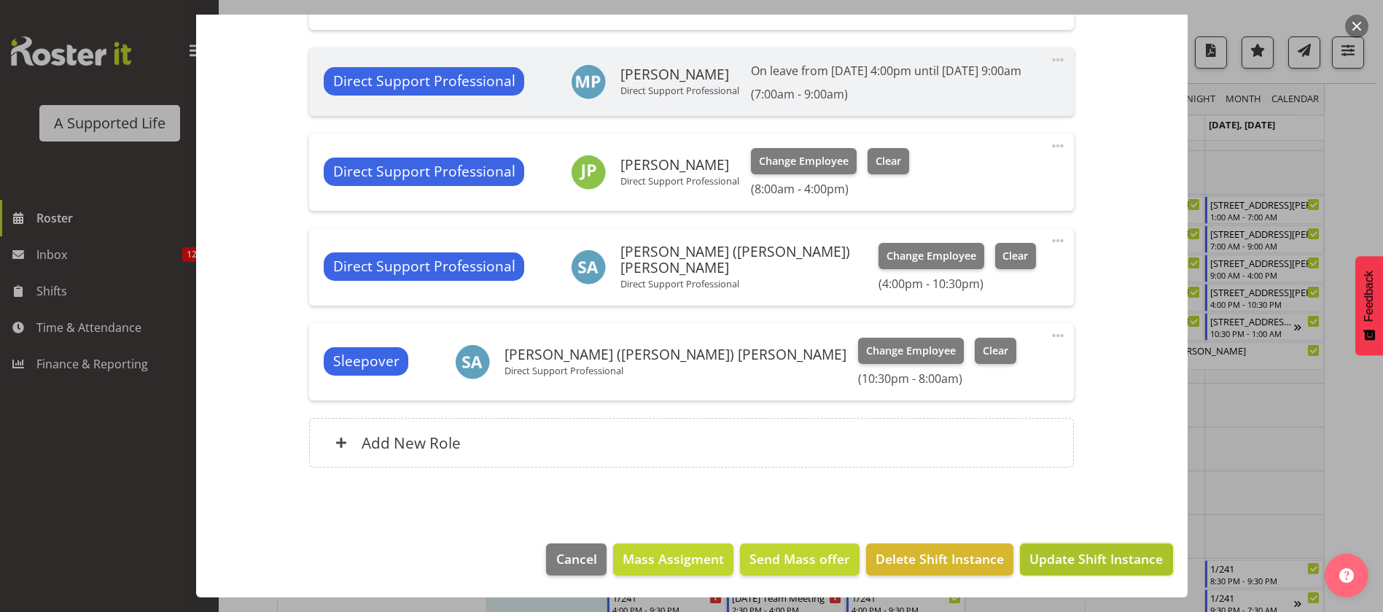
click at [1115, 560] on span "Update Shift Instance" at bounding box center [1095, 558] width 133 height 19
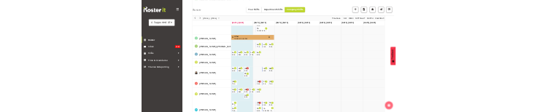
scroll to position [7952, 0]
